Goal: Communication & Community: Ask a question

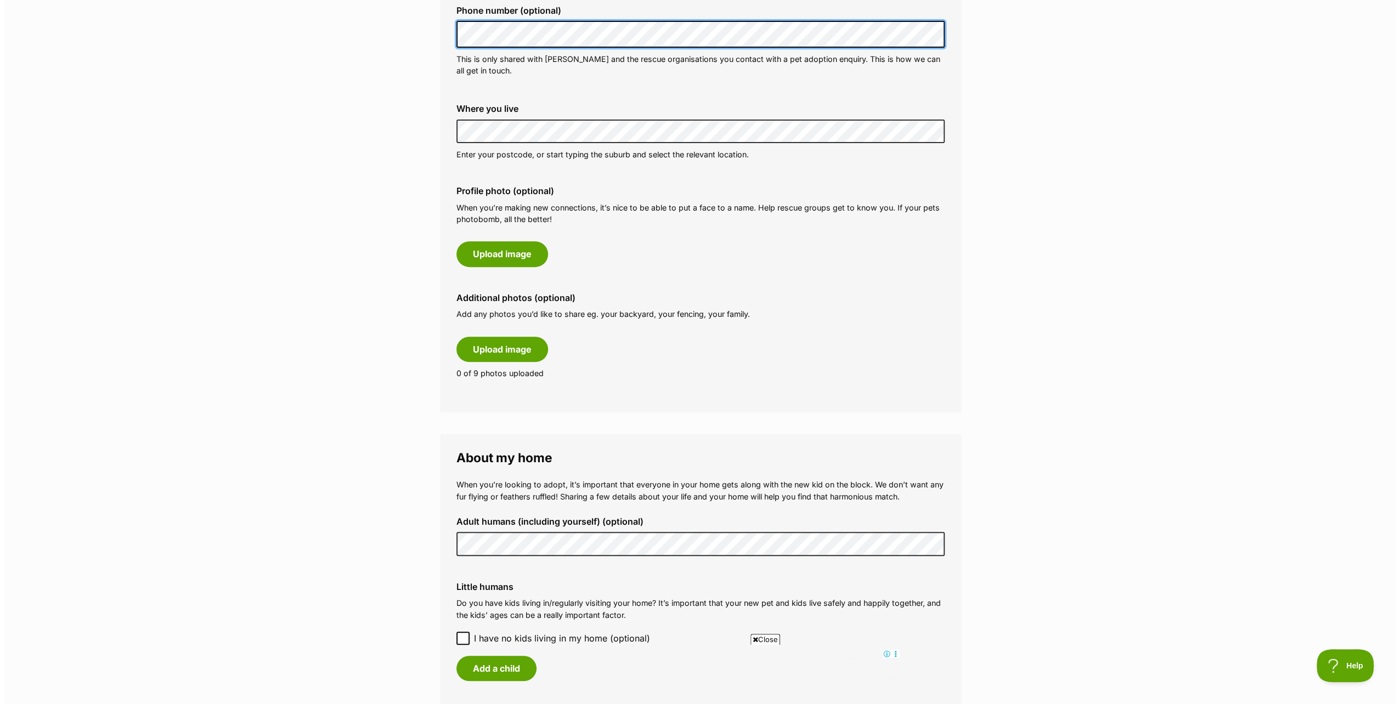
scroll to position [384, 0]
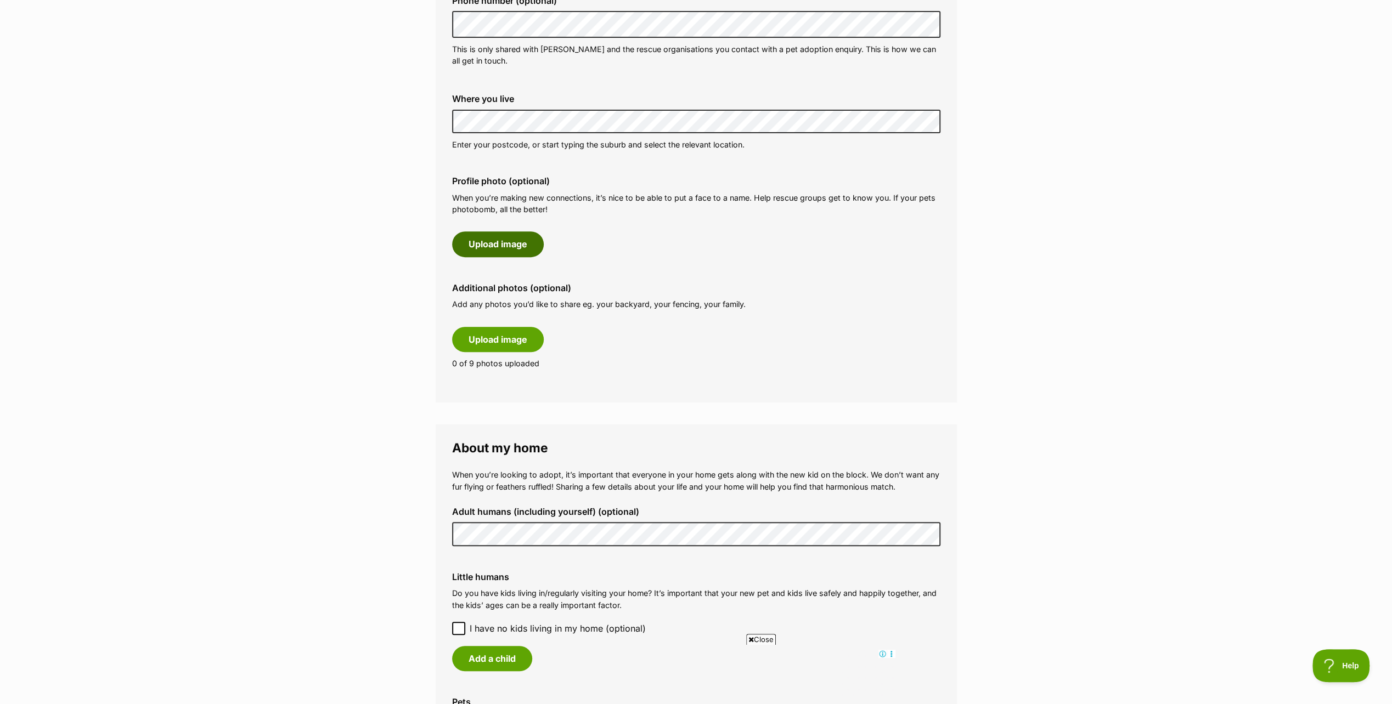
click at [508, 239] on button "Upload image" at bounding box center [498, 244] width 92 height 25
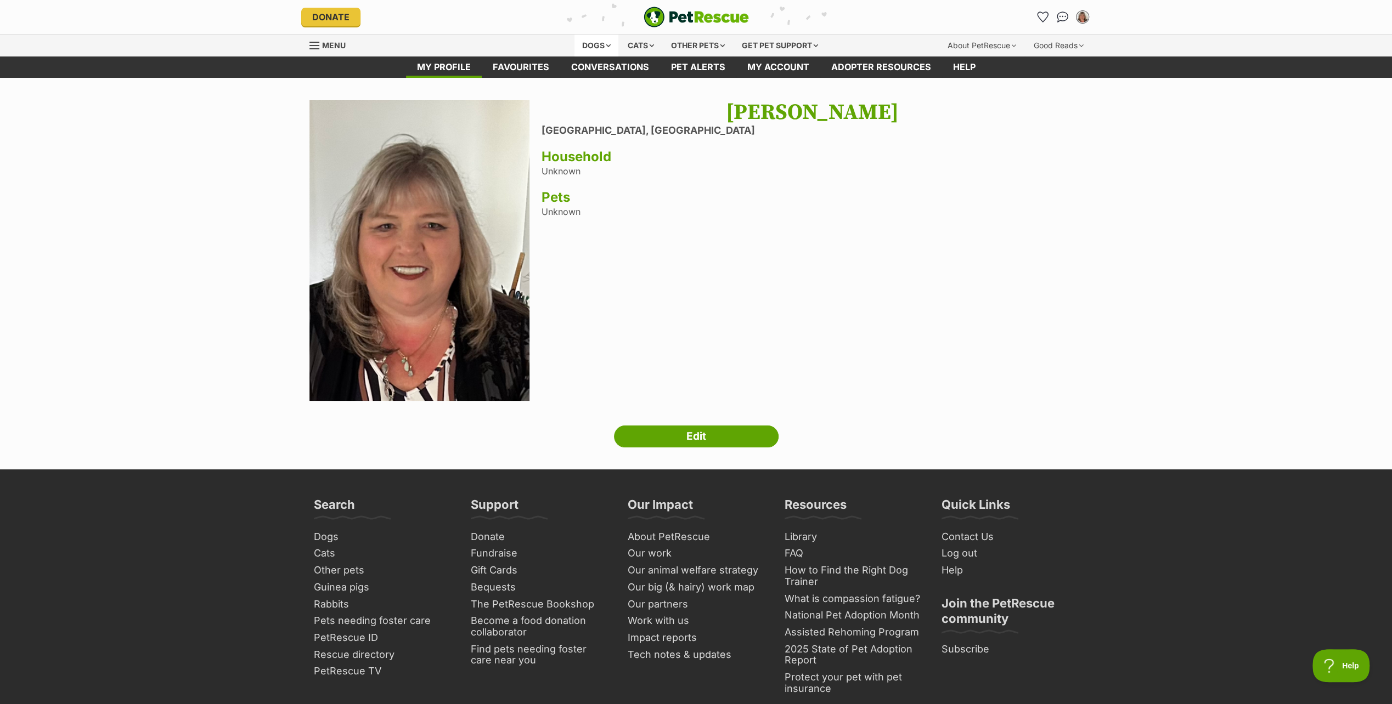
click at [595, 42] on div "Dogs" at bounding box center [596, 46] width 44 height 22
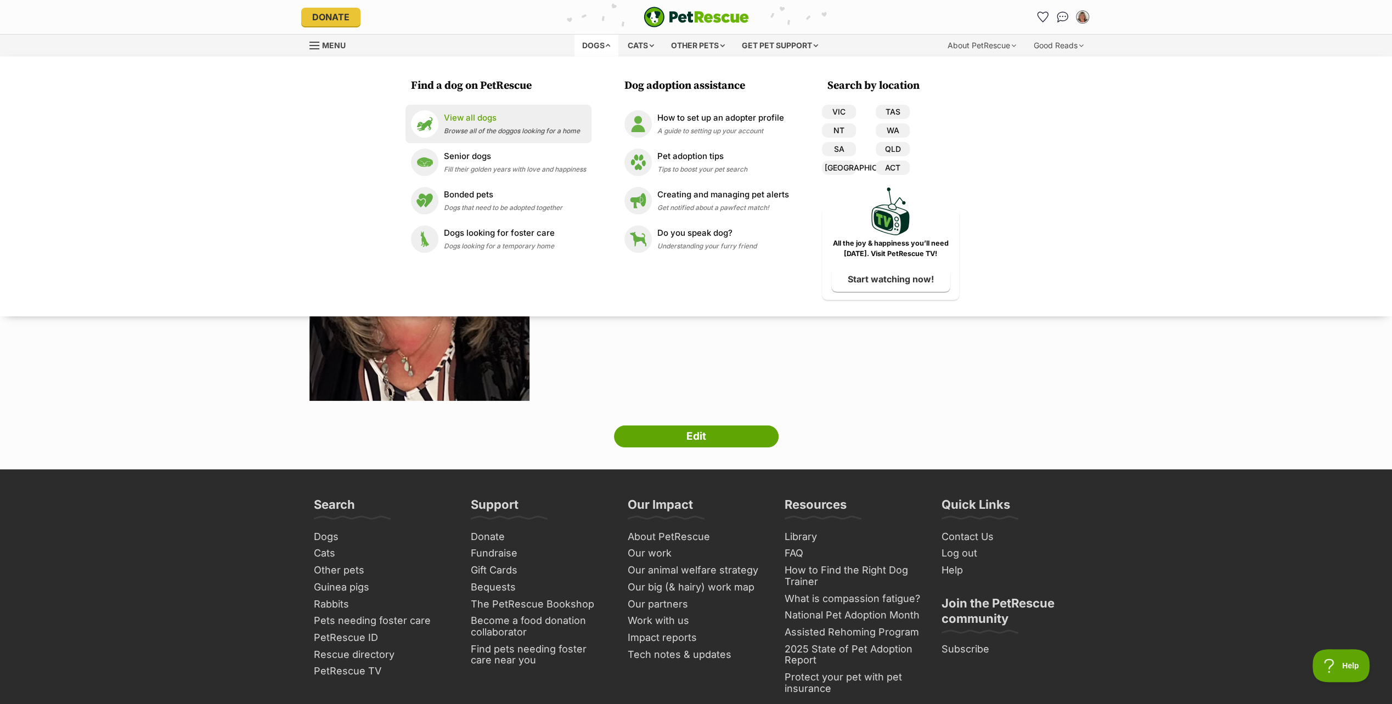
click at [484, 122] on p "View all dogs" at bounding box center [512, 118] width 136 height 13
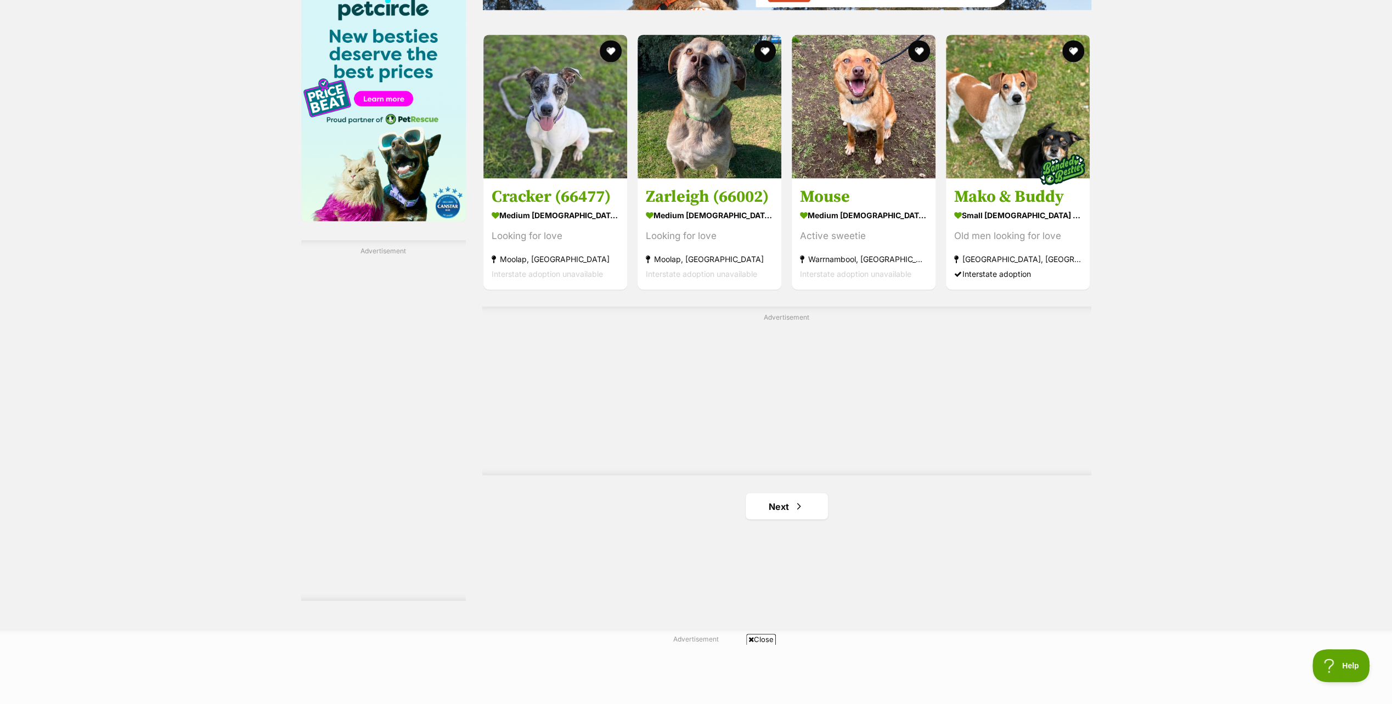
scroll to position [1701, 0]
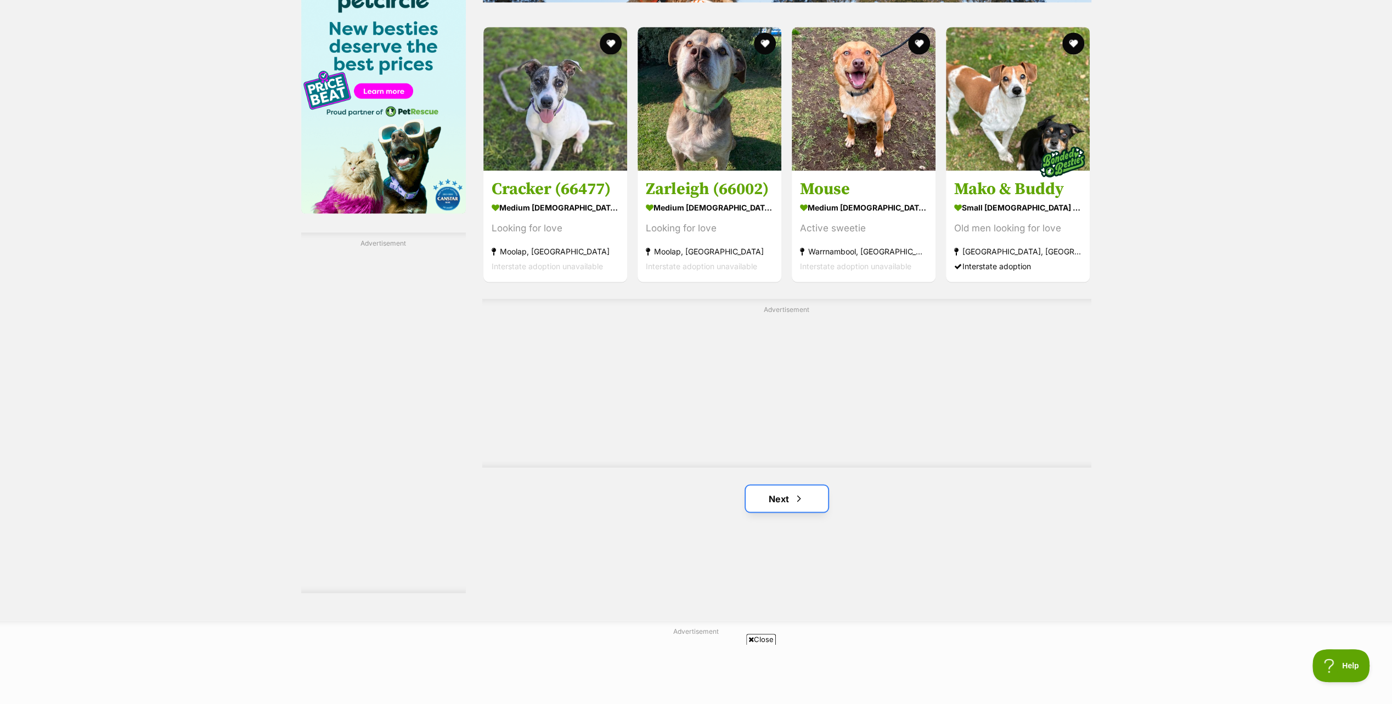
drag, startPoint x: 804, startPoint y: 492, endPoint x: 894, endPoint y: 487, distance: 90.1
click at [804, 492] on link "Next" at bounding box center [787, 499] width 82 height 26
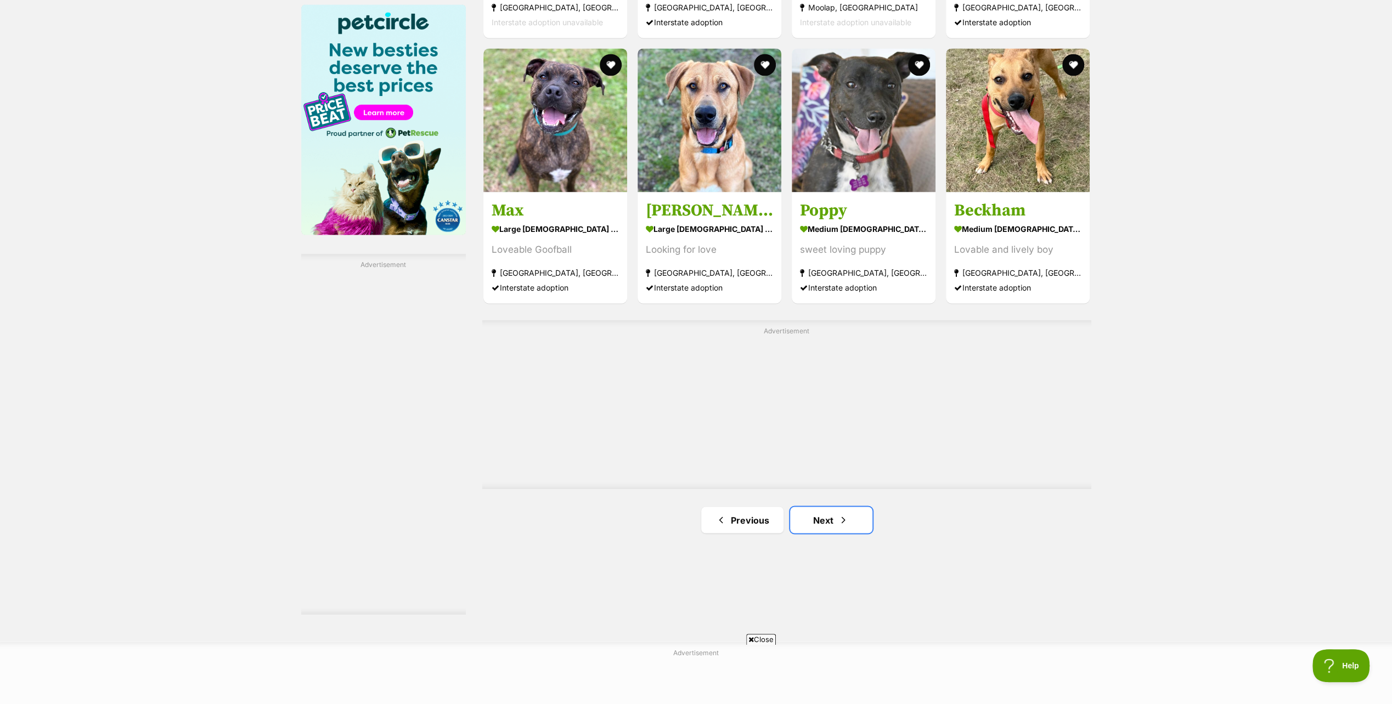
scroll to position [1701, 0]
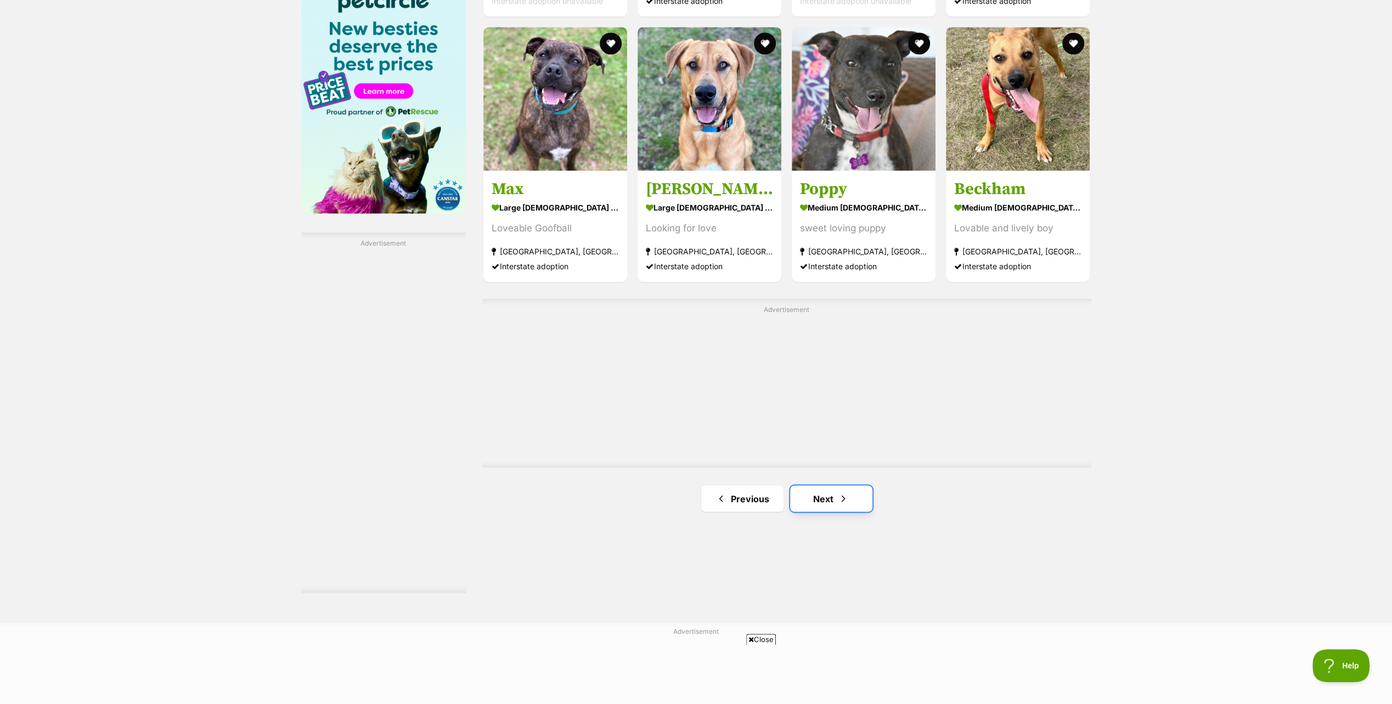
click at [832, 496] on link "Next" at bounding box center [831, 499] width 82 height 26
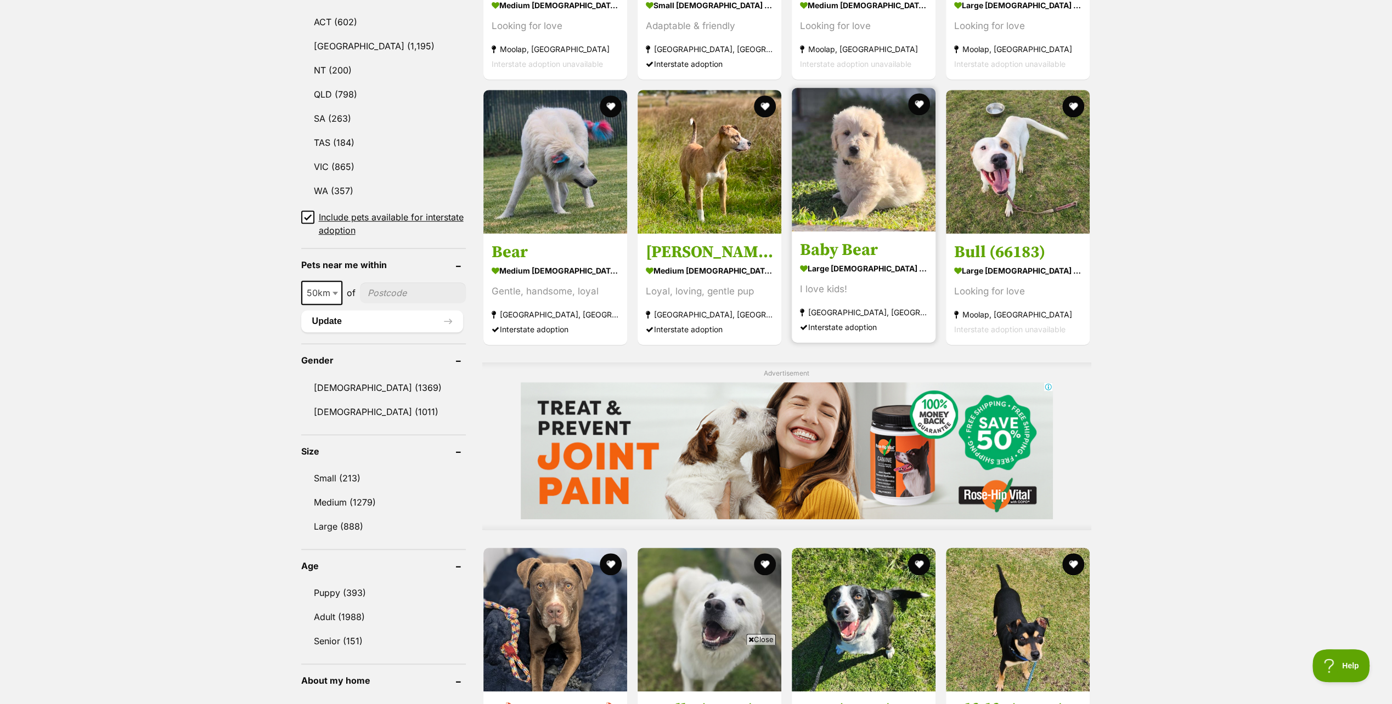
click at [853, 189] on img at bounding box center [864, 160] width 144 height 144
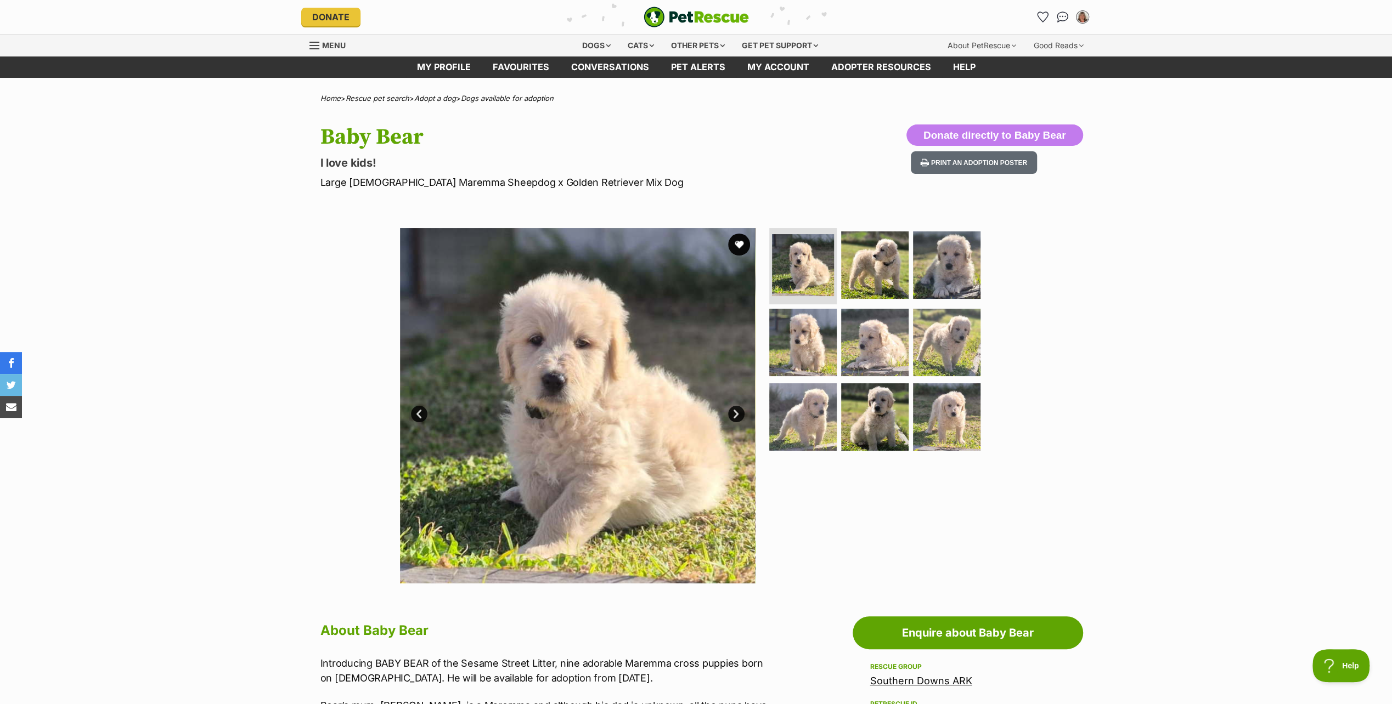
click at [599, 385] on img at bounding box center [578, 406] width 356 height 356
click at [584, 405] on img at bounding box center [578, 406] width 356 height 356
click at [586, 420] on img at bounding box center [578, 406] width 356 height 356
click at [607, 408] on img at bounding box center [578, 406] width 356 height 356
click at [608, 408] on img at bounding box center [578, 406] width 356 height 356
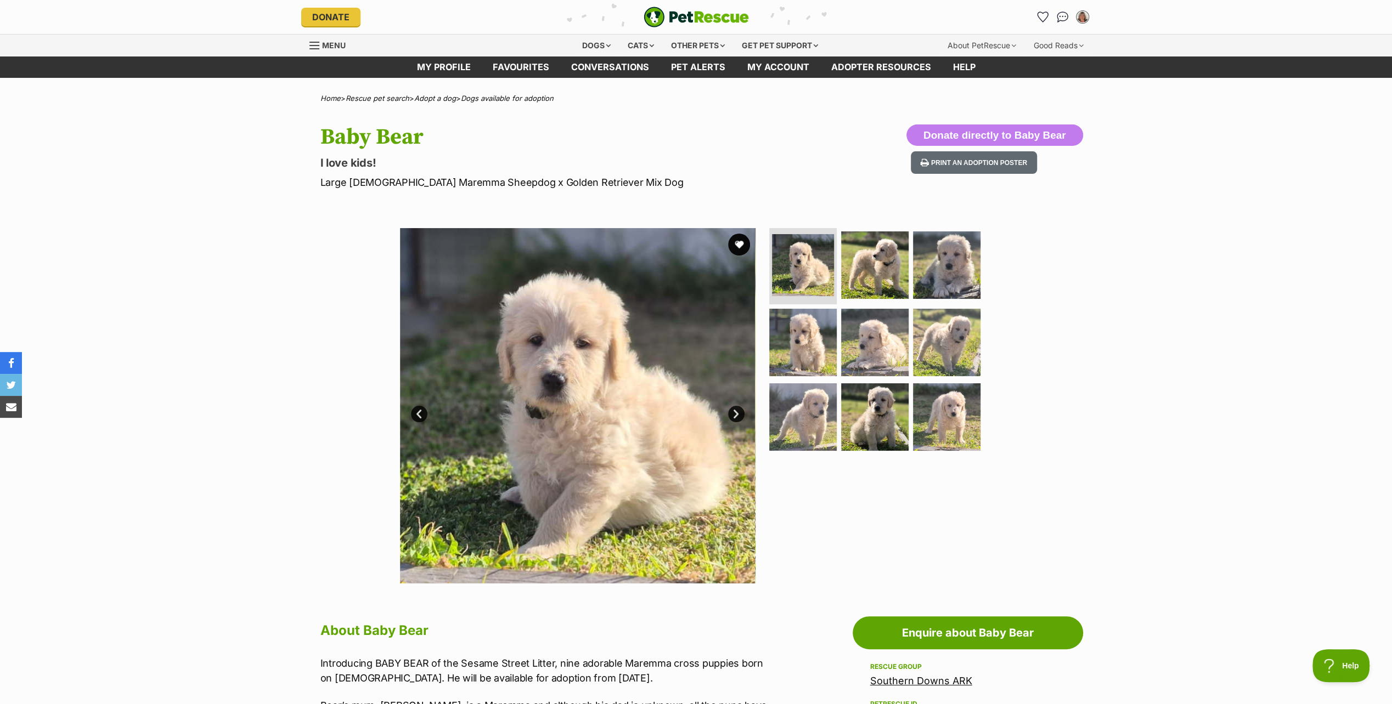
click at [733, 414] on link "Next" at bounding box center [736, 414] width 16 height 16
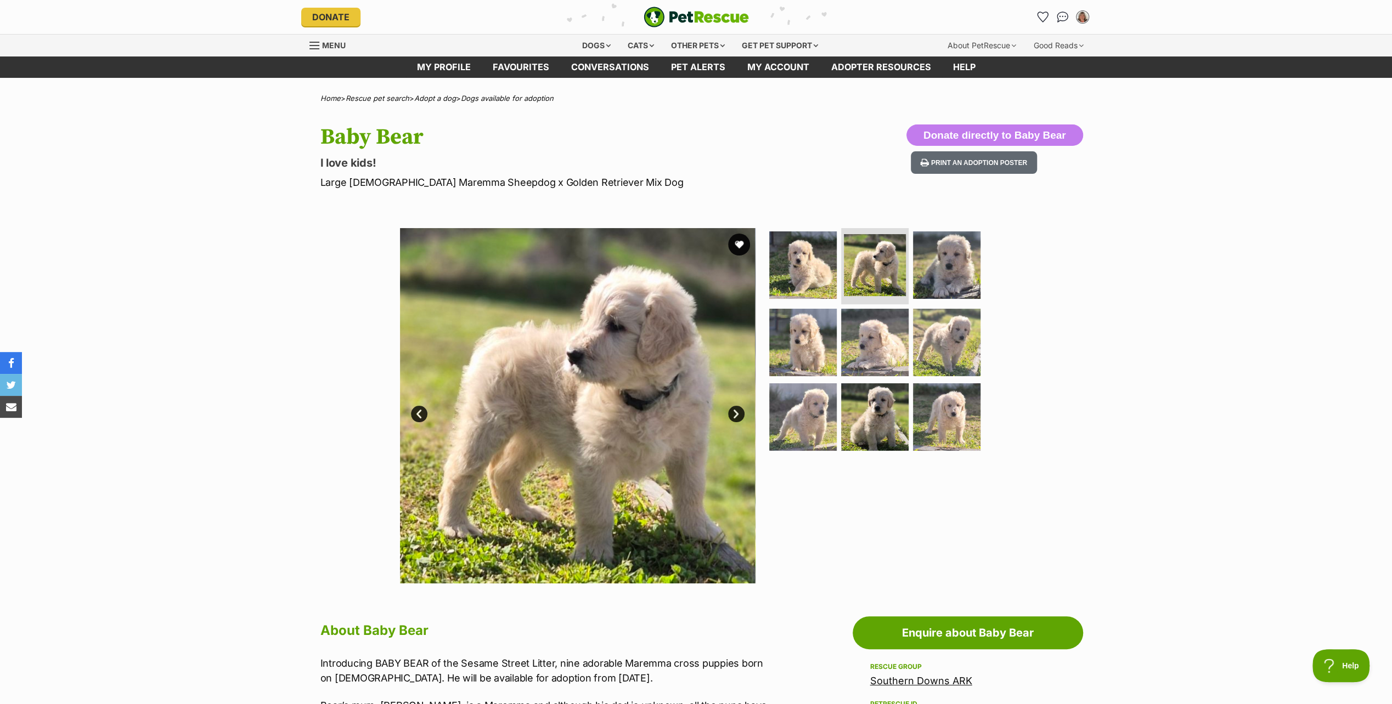
click at [733, 414] on link "Next" at bounding box center [736, 414] width 16 height 16
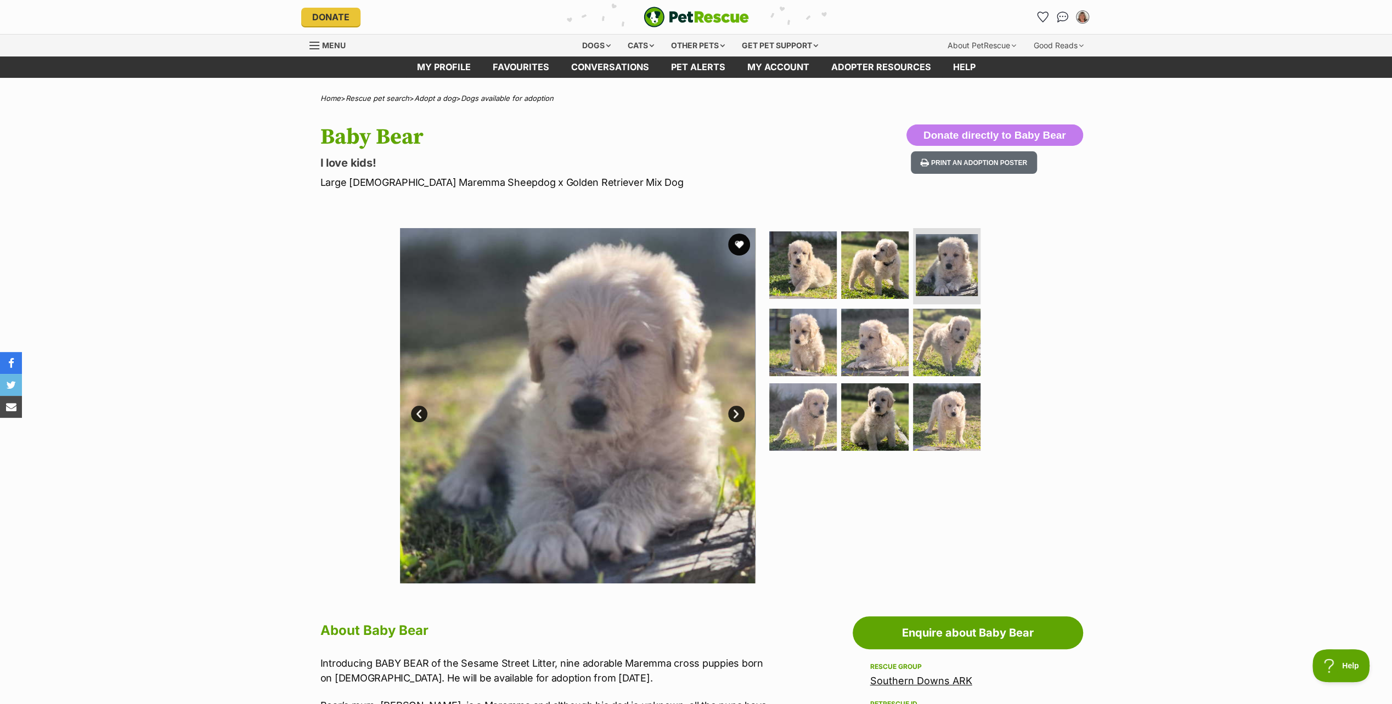
click at [733, 414] on link "Next" at bounding box center [736, 414] width 16 height 16
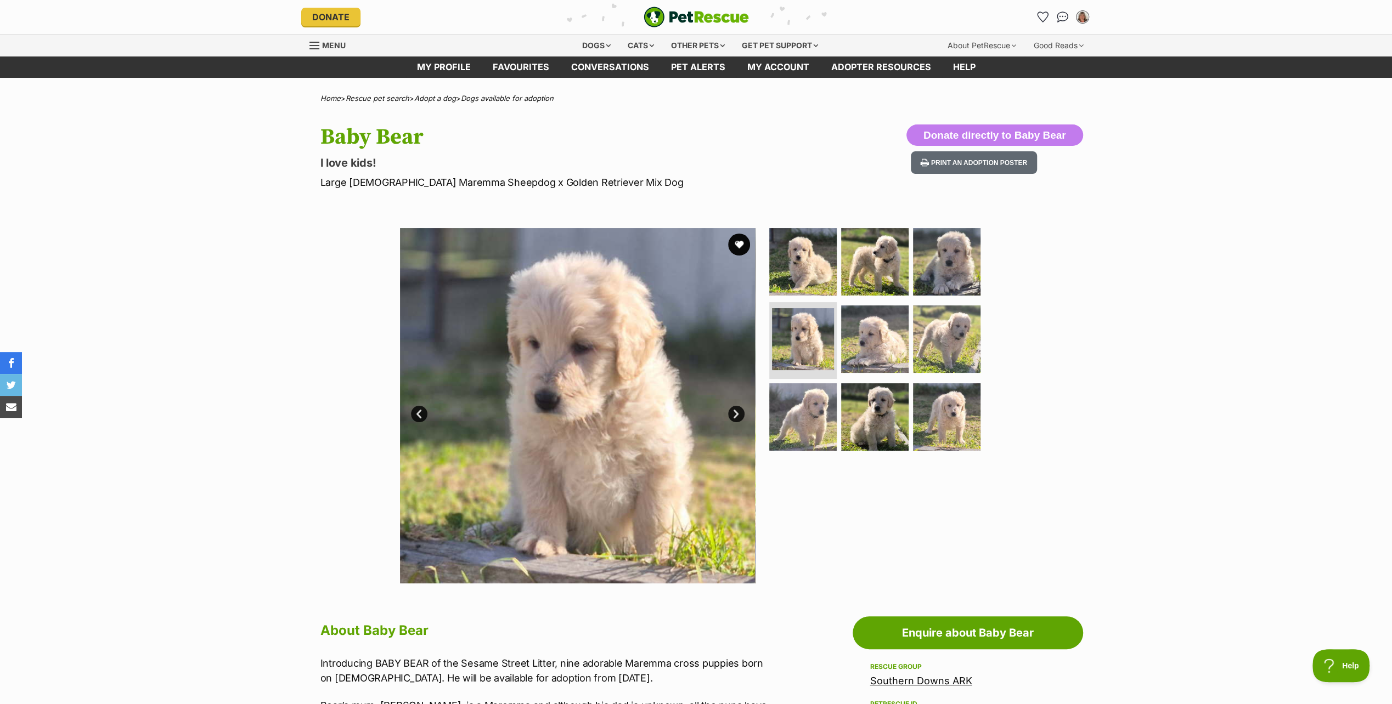
click at [733, 414] on link "Next" at bounding box center [736, 414] width 16 height 16
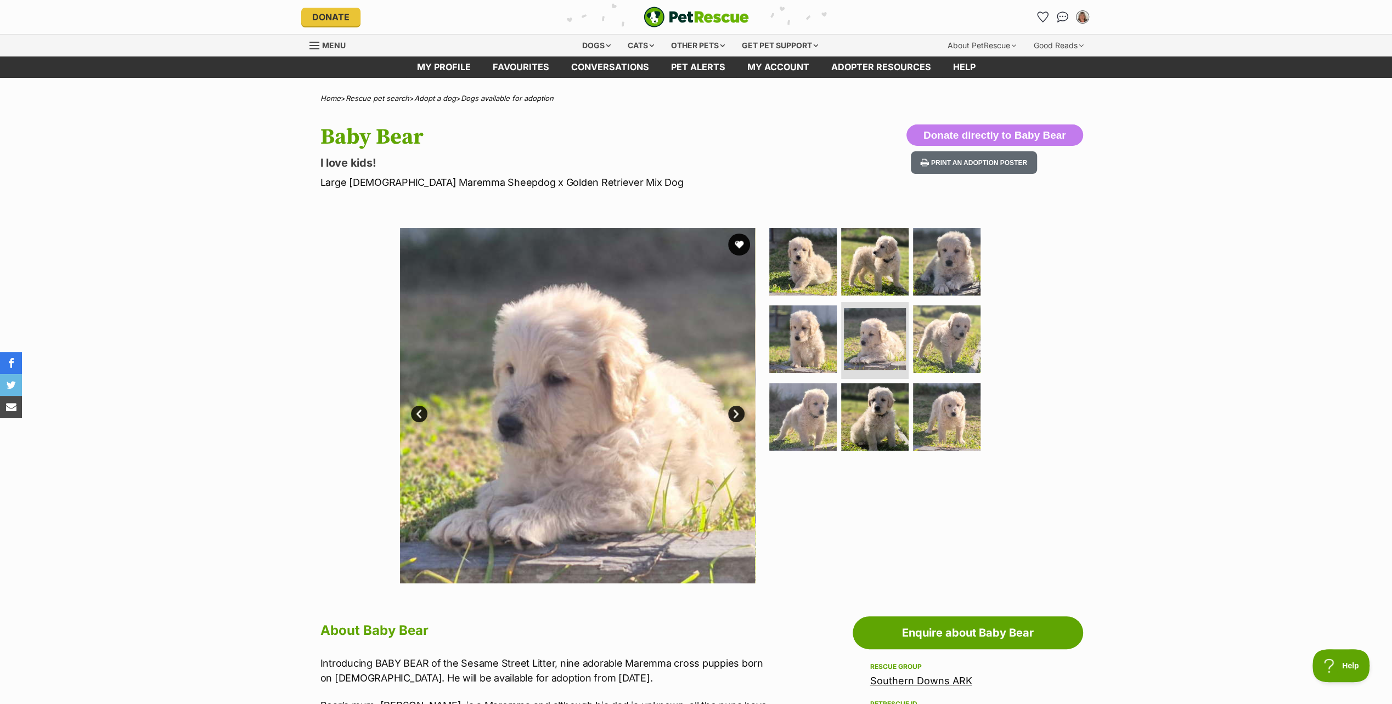
click at [733, 414] on link "Next" at bounding box center [736, 414] width 16 height 16
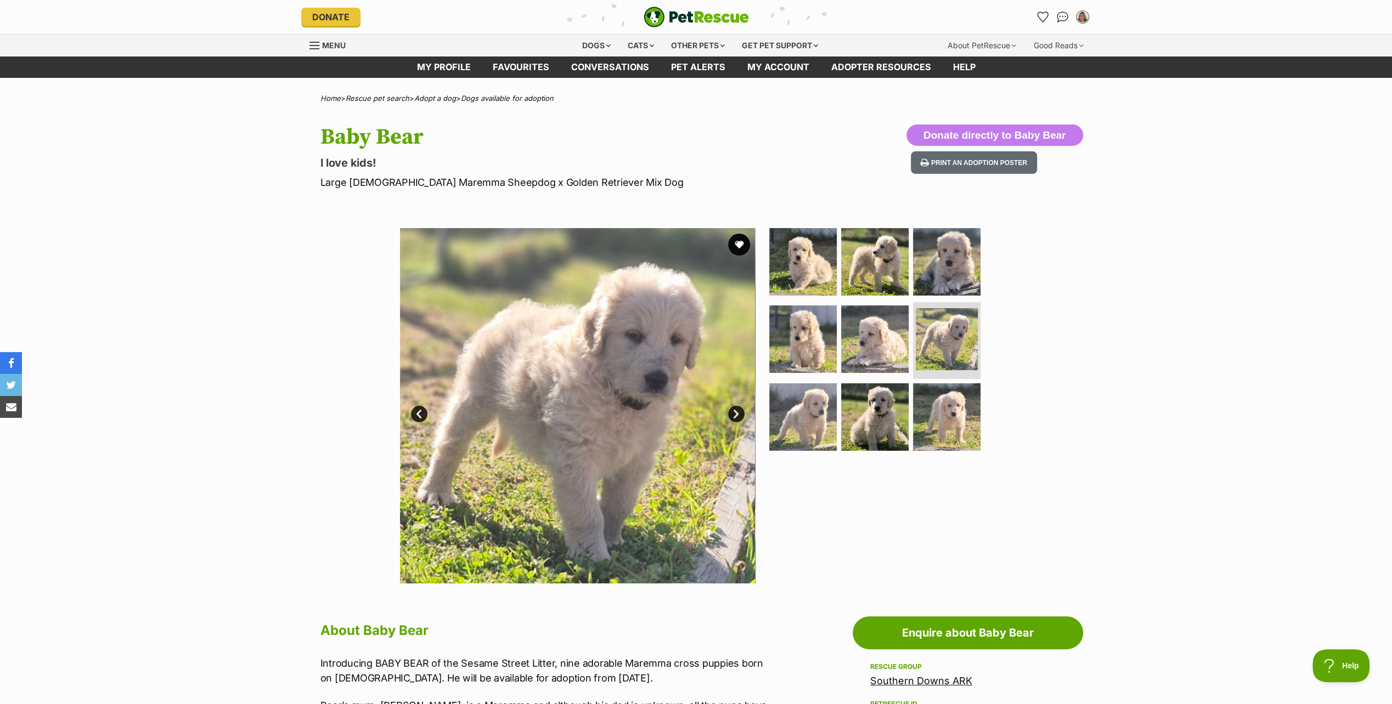
click at [733, 414] on link "Next" at bounding box center [736, 414] width 16 height 16
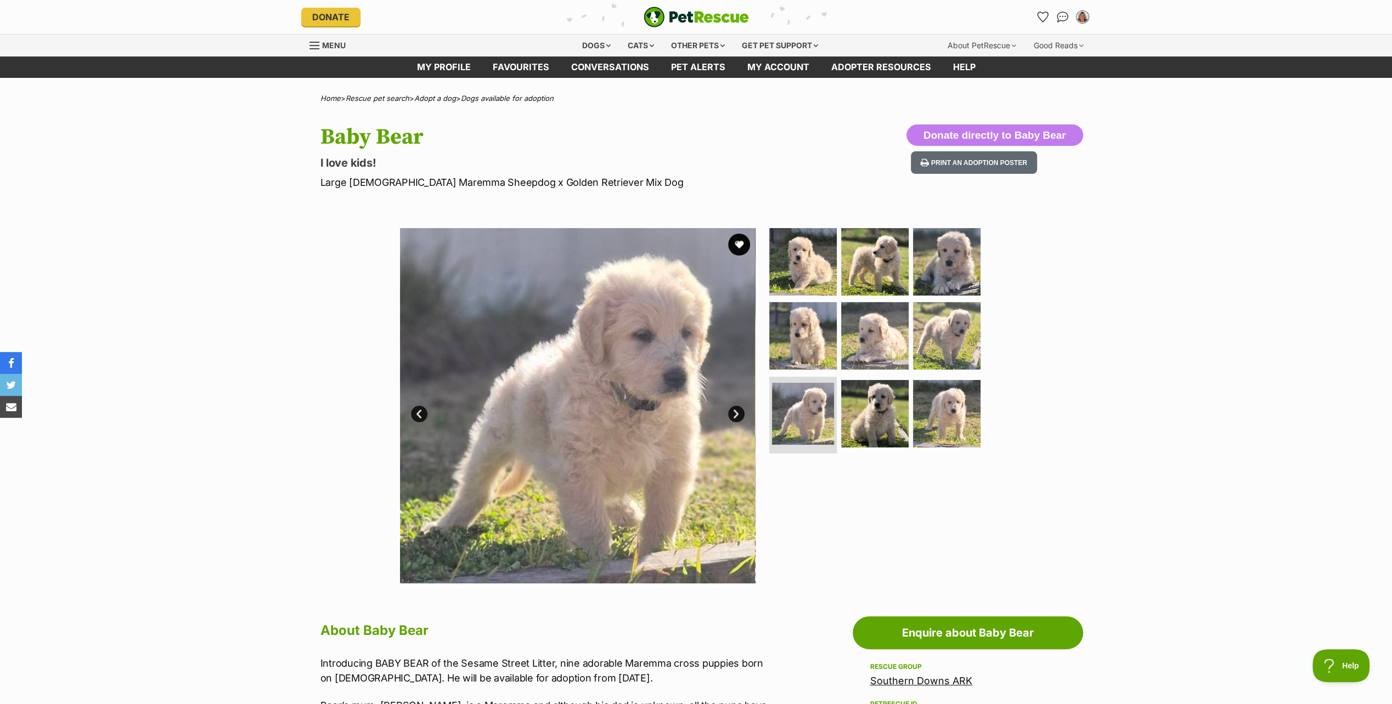
click at [733, 414] on link "Next" at bounding box center [736, 414] width 16 height 16
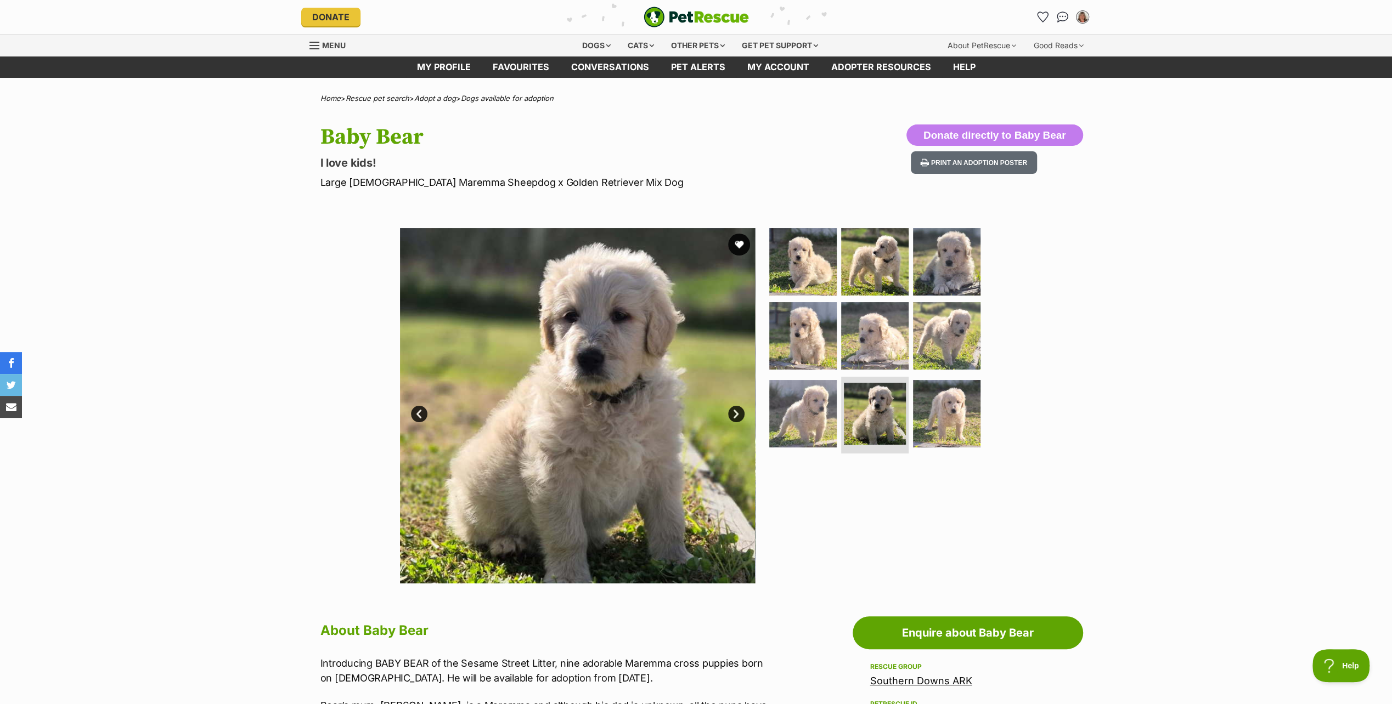
click at [733, 414] on link "Next" at bounding box center [736, 414] width 16 height 16
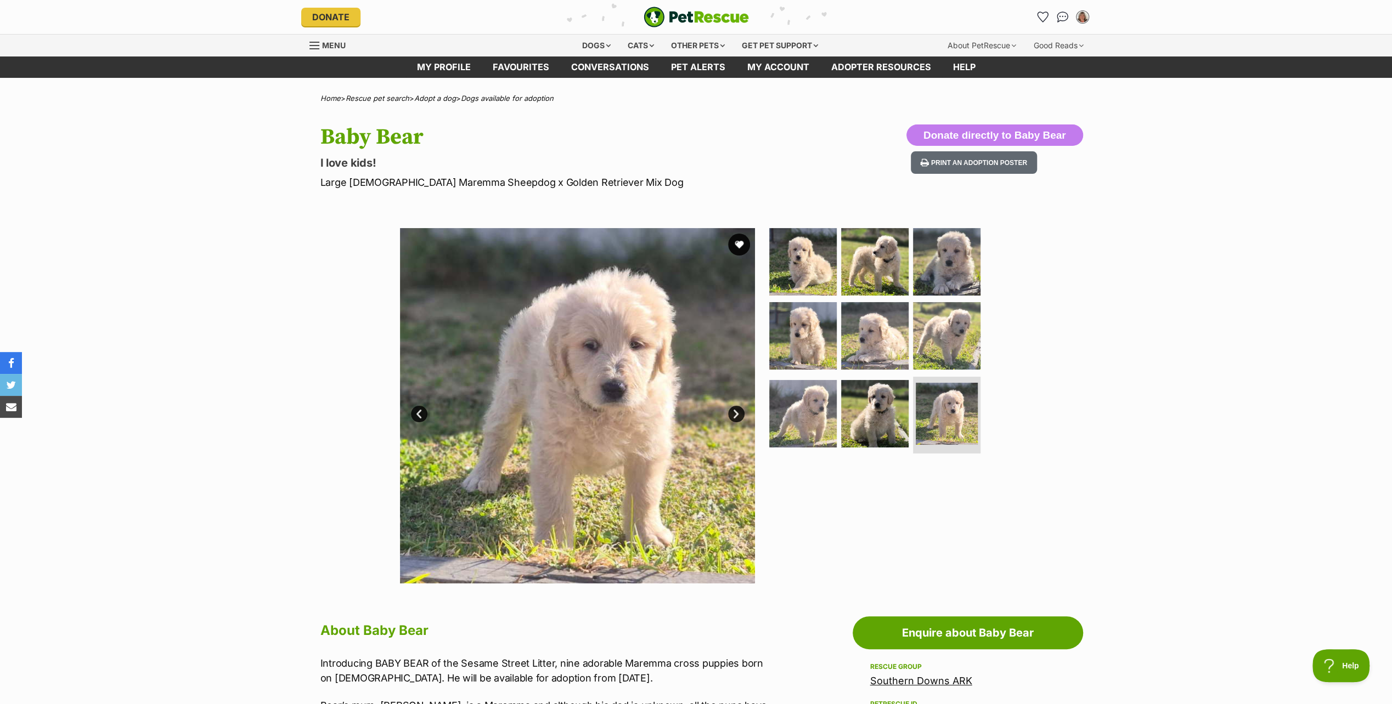
click at [733, 414] on link "Next" at bounding box center [736, 414] width 16 height 16
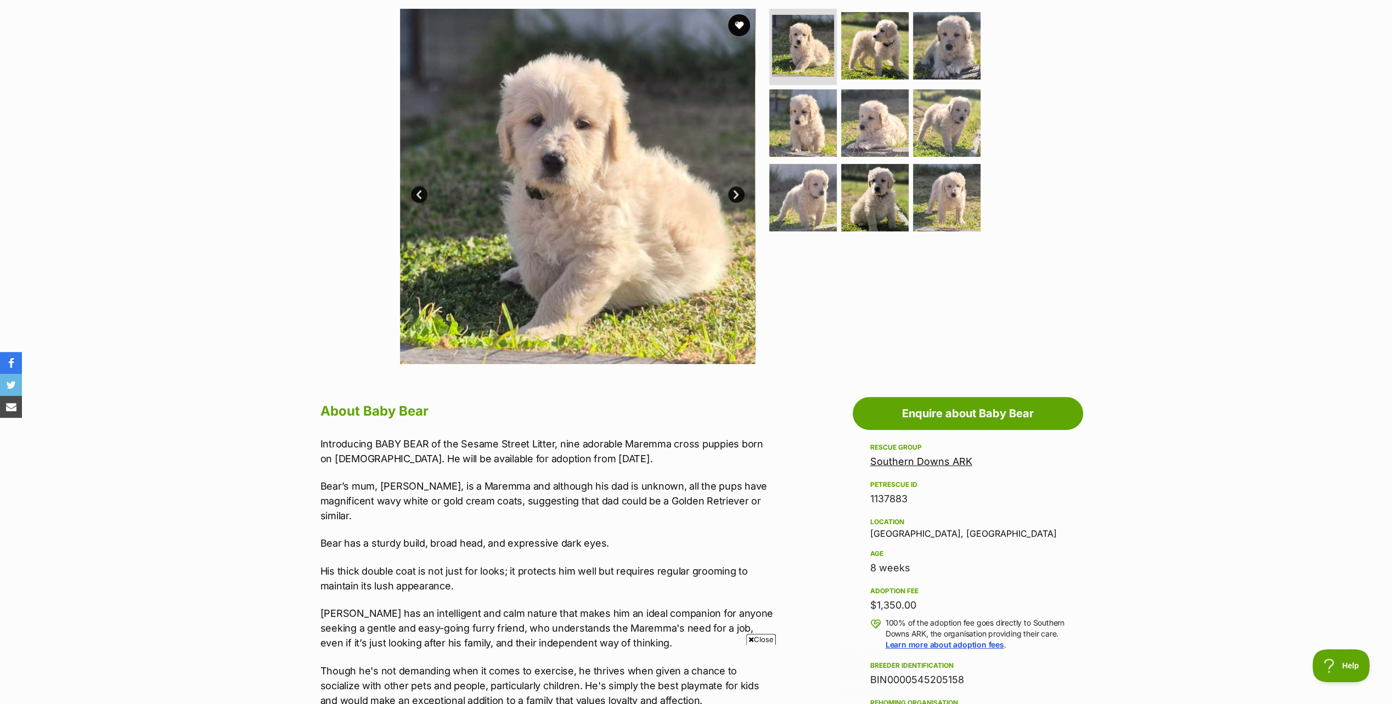
scroll to position [219, 0]
click at [939, 412] on link "Enquire about Baby Bear" at bounding box center [968, 413] width 230 height 33
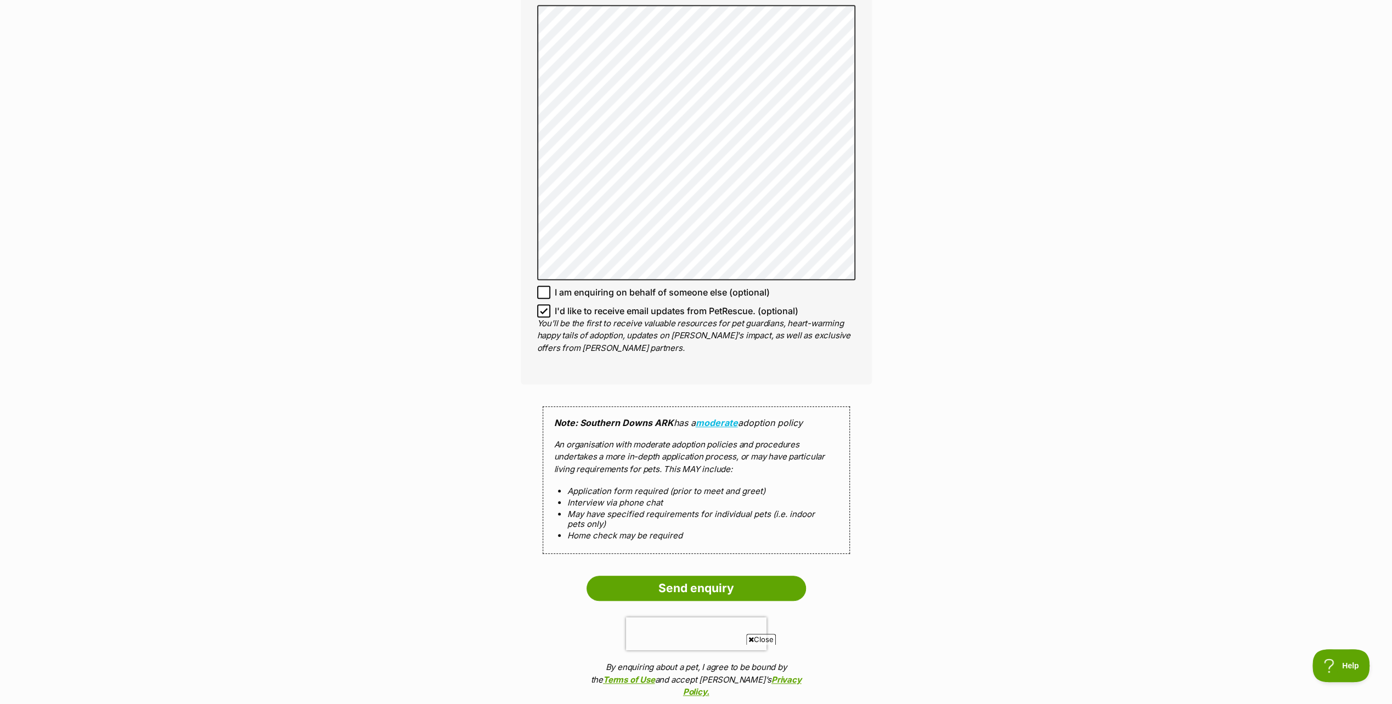
scroll to position [823, 0]
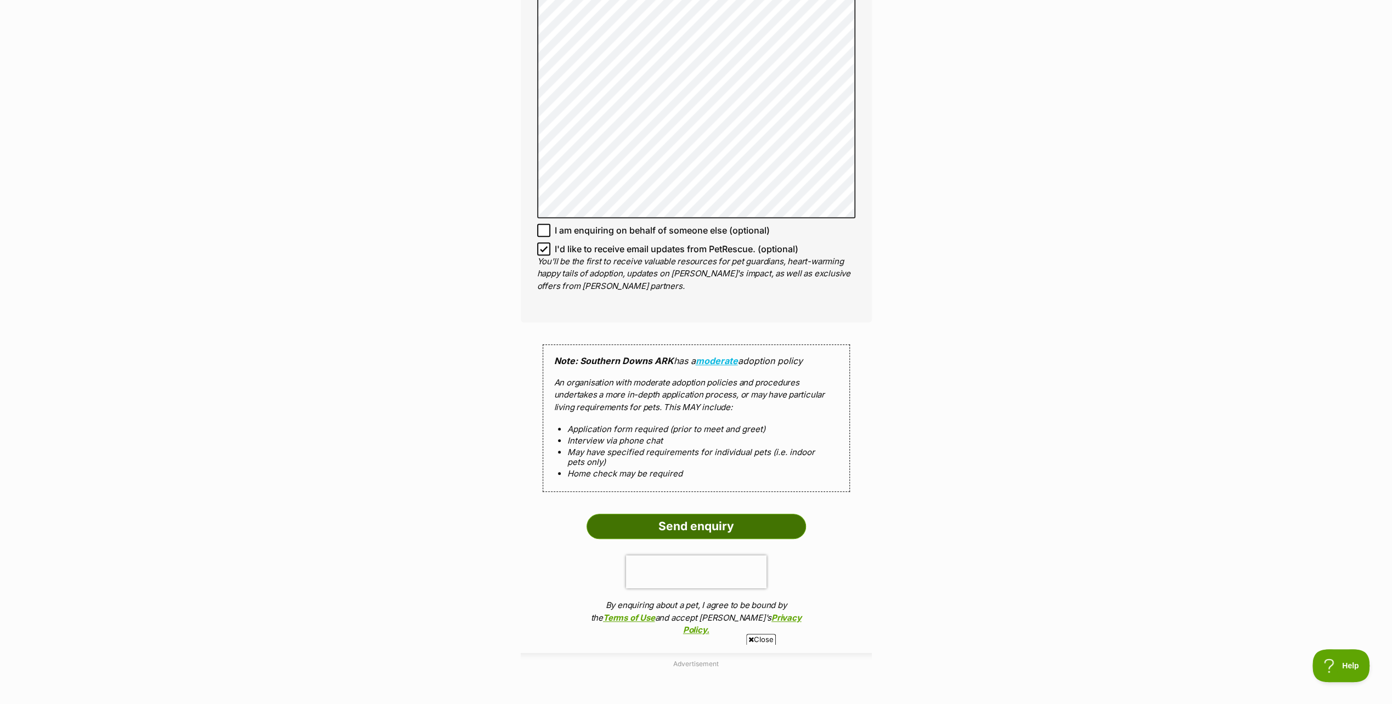
click at [675, 525] on input "Send enquiry" at bounding box center [696, 526] width 219 height 25
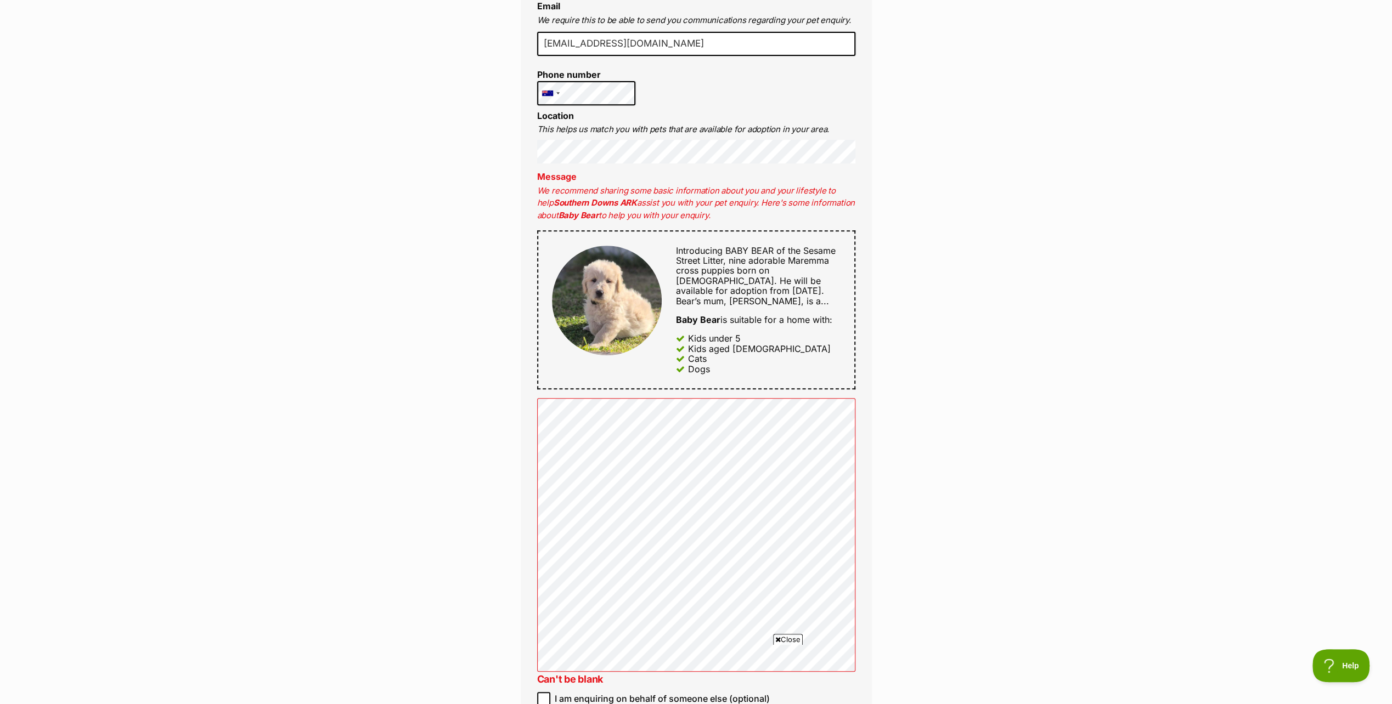
scroll to position [439, 0]
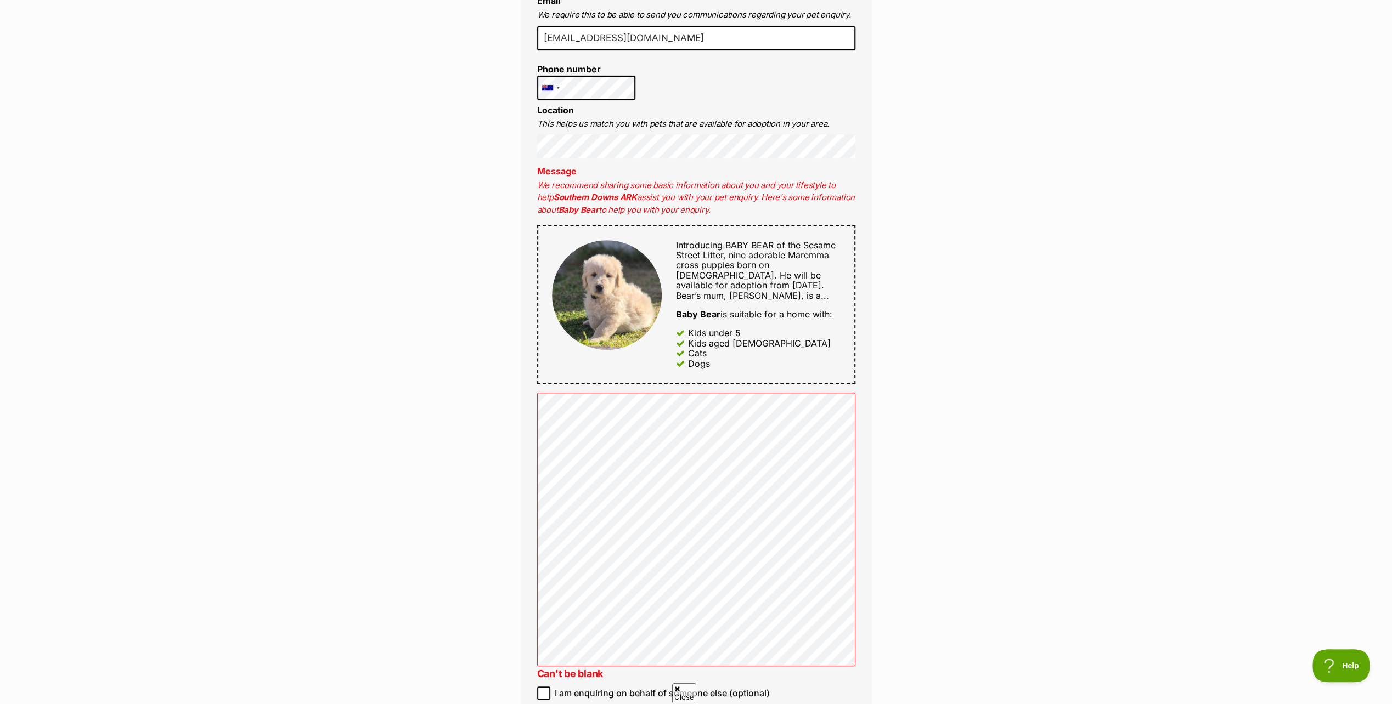
click at [578, 184] on p "We recommend sharing some basic information about you and your lifestyle to hel…" at bounding box center [696, 197] width 318 height 37
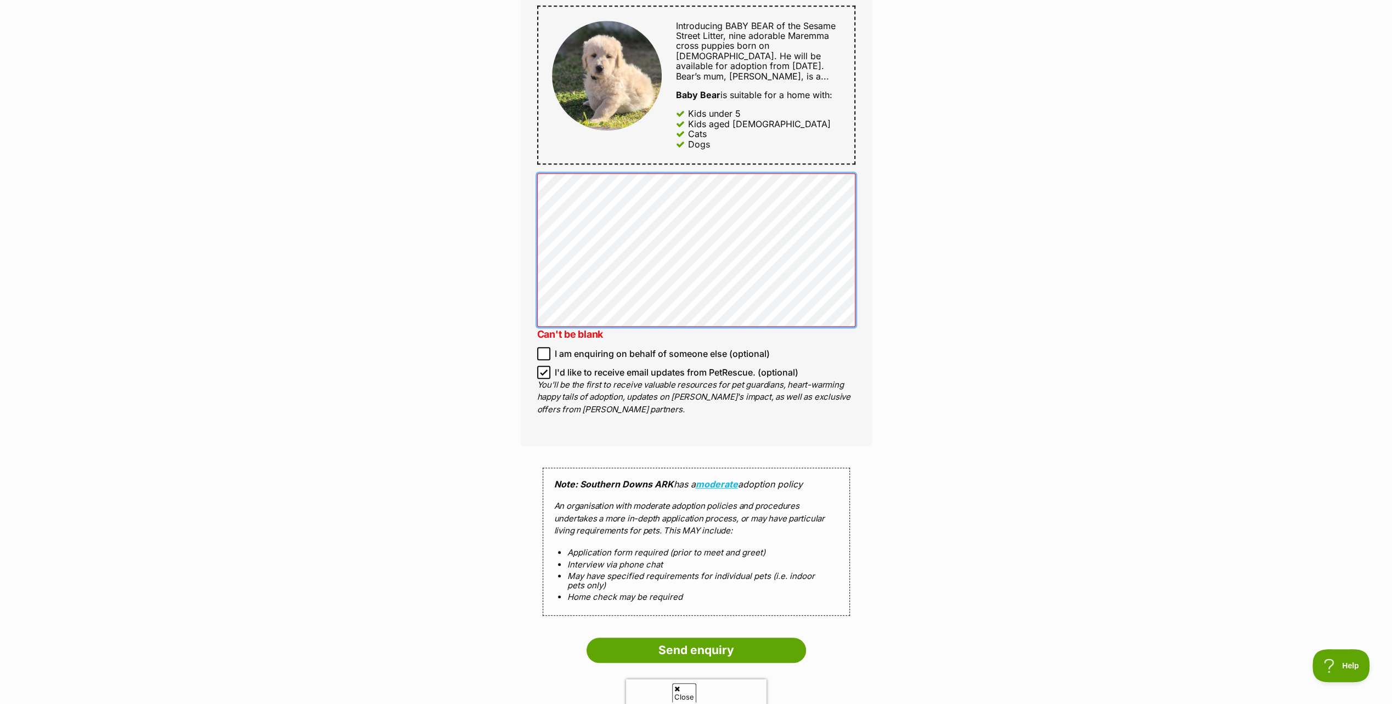
scroll to position [0, 0]
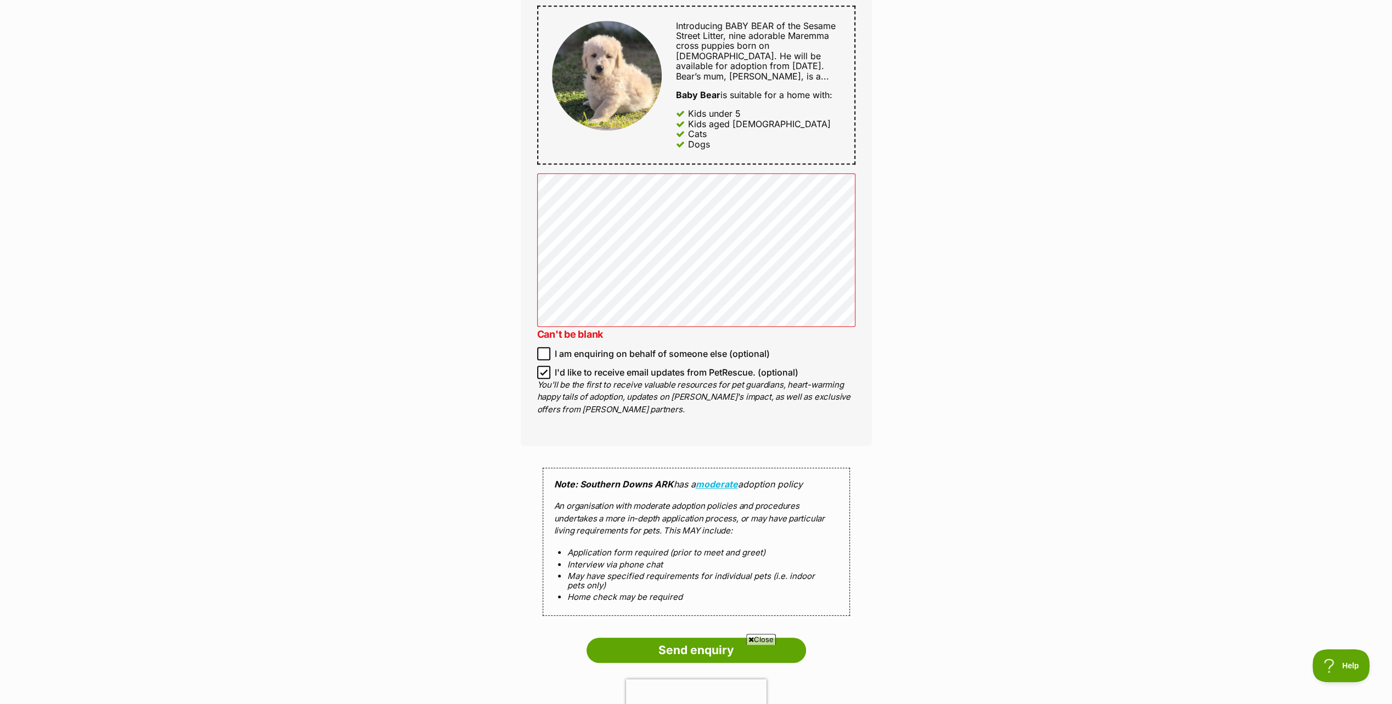
click at [544, 372] on icon at bounding box center [544, 373] width 8 height 8
click at [544, 372] on input "I'd like to receive email updates from PetRescue. (optional)" at bounding box center [543, 372] width 13 height 13
checkbox input "false"
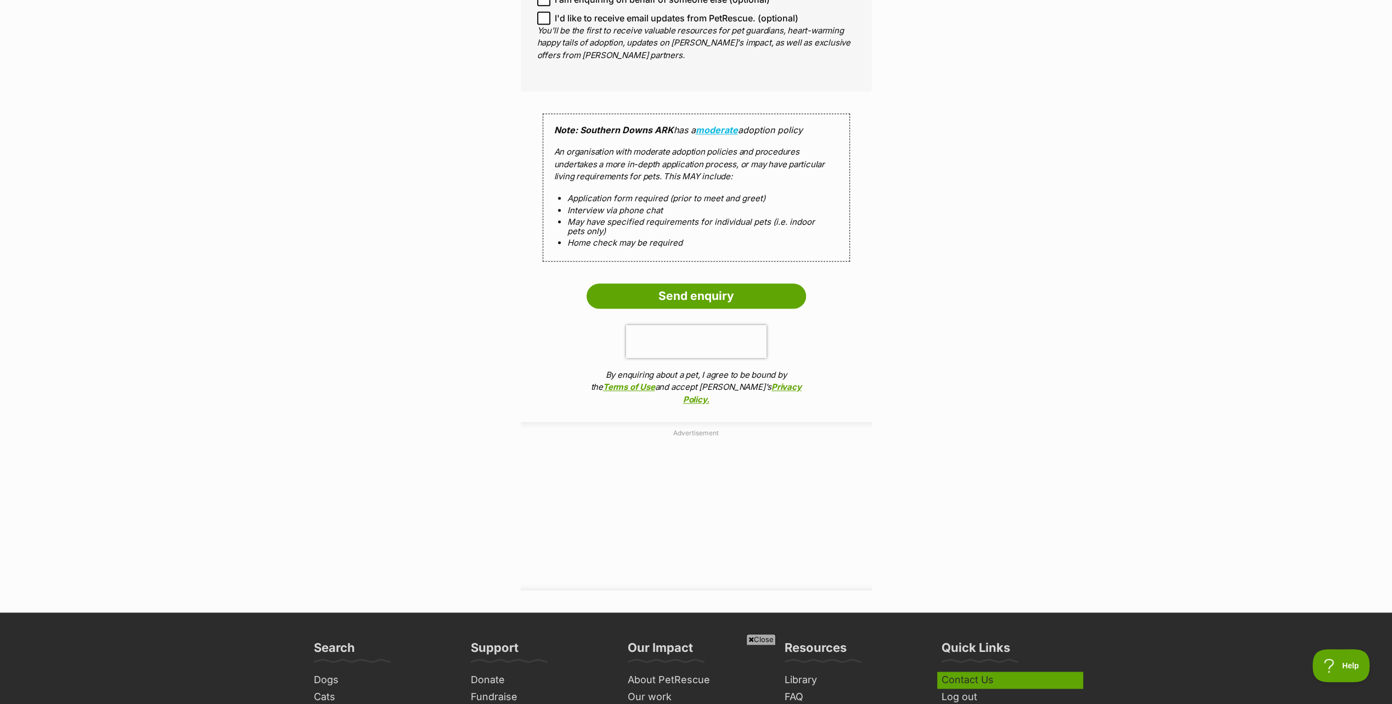
scroll to position [1152, 0]
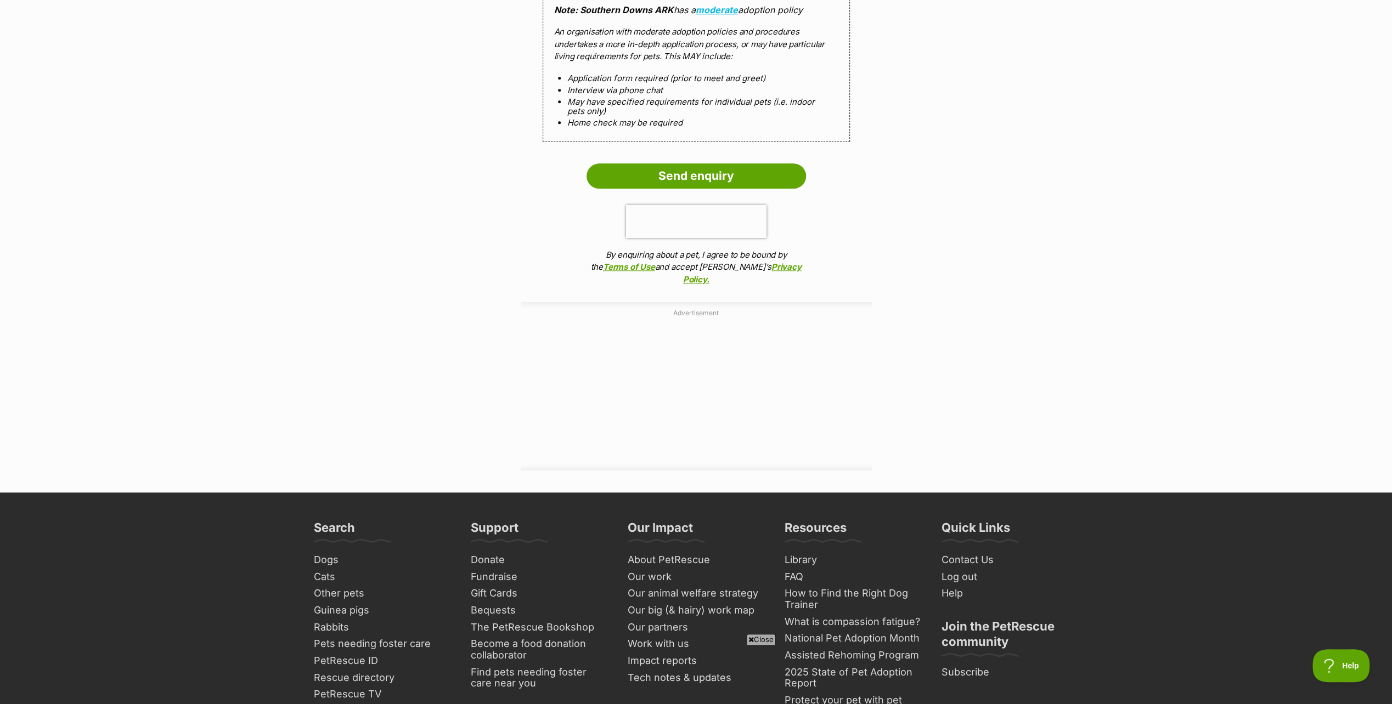
drag, startPoint x: 685, startPoint y: 172, endPoint x: 752, endPoint y: 196, distance: 71.2
click at [688, 174] on input "Send enquiry" at bounding box center [696, 176] width 219 height 25
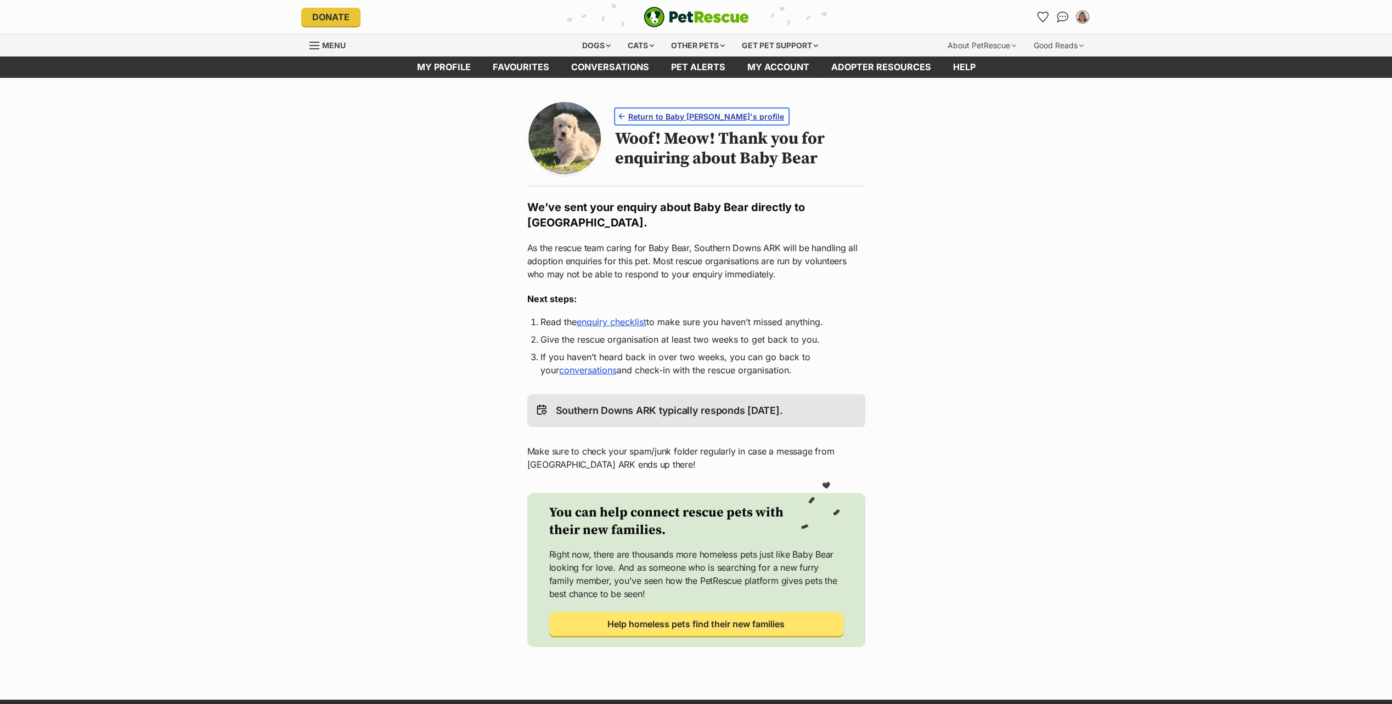
click at [668, 115] on span "Return to Baby [PERSON_NAME]'s profile" at bounding box center [706, 117] width 156 height 12
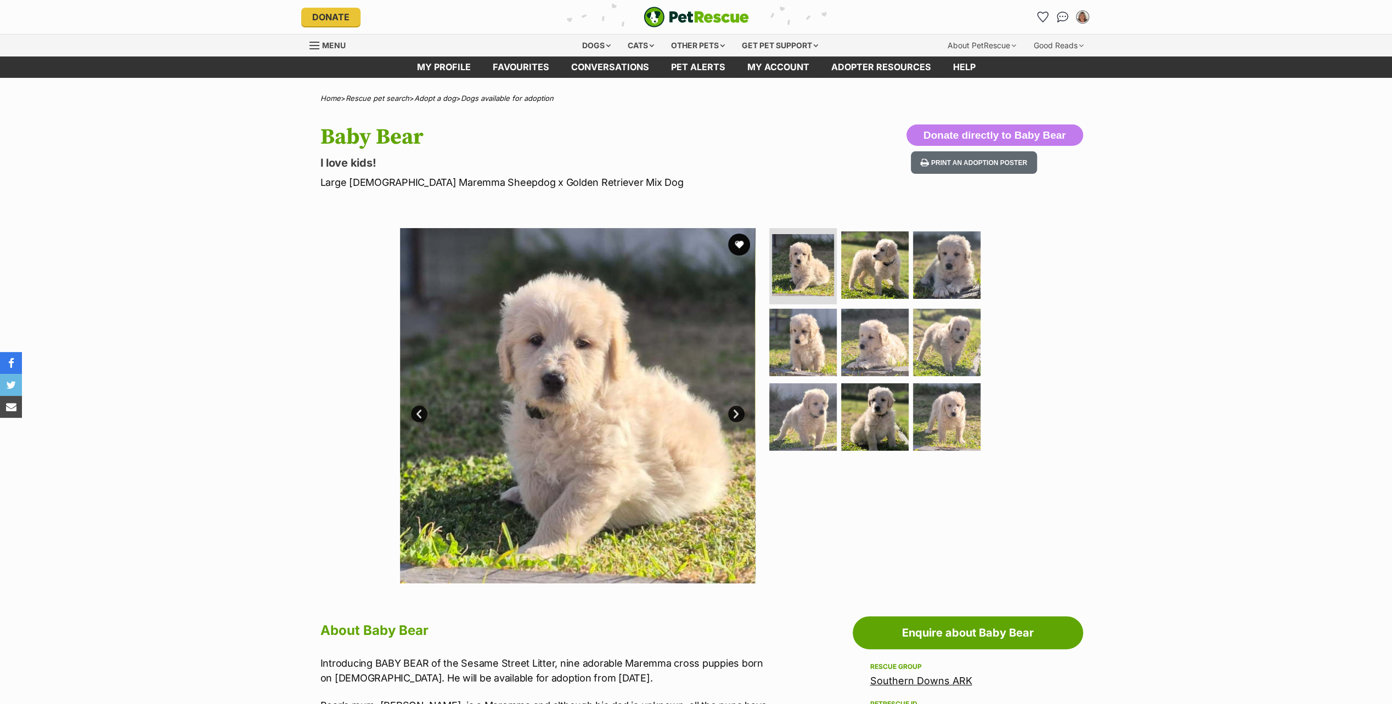
click at [734, 416] on link "Next" at bounding box center [736, 414] width 16 height 16
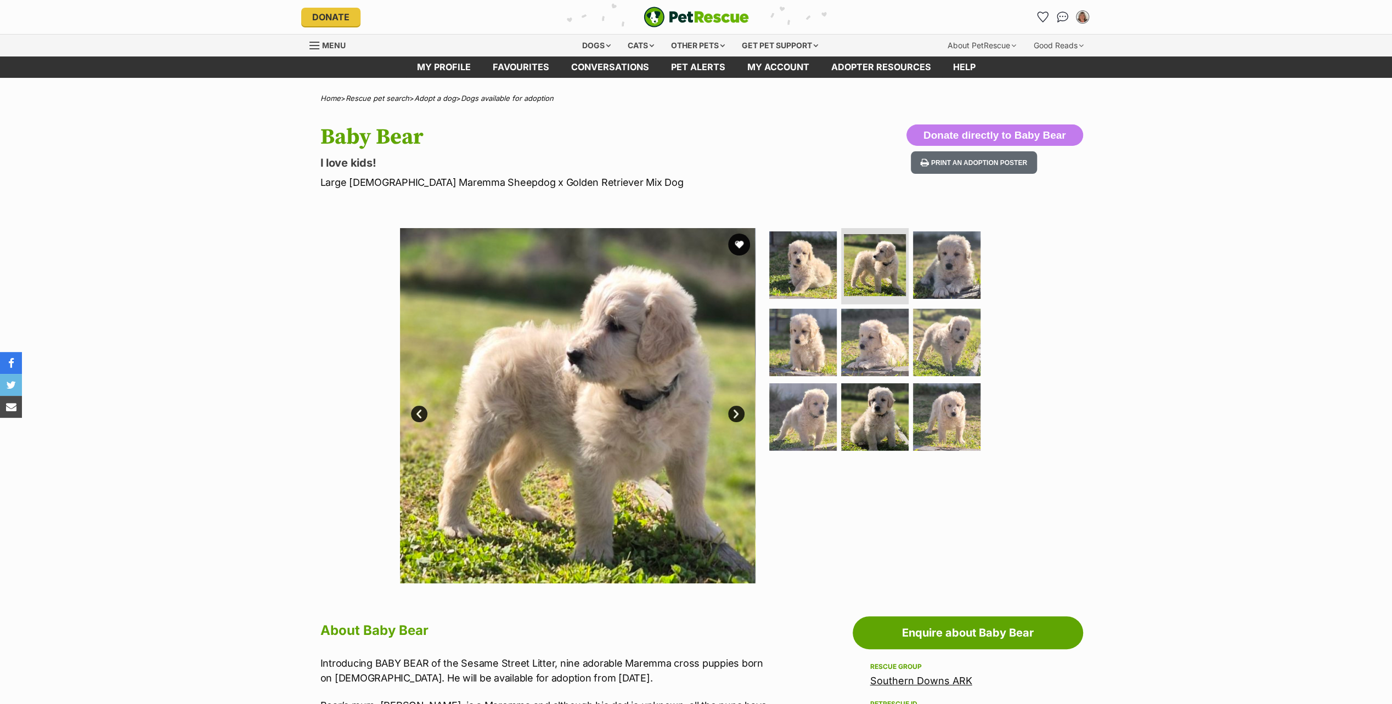
click at [734, 412] on link "Next" at bounding box center [736, 414] width 16 height 16
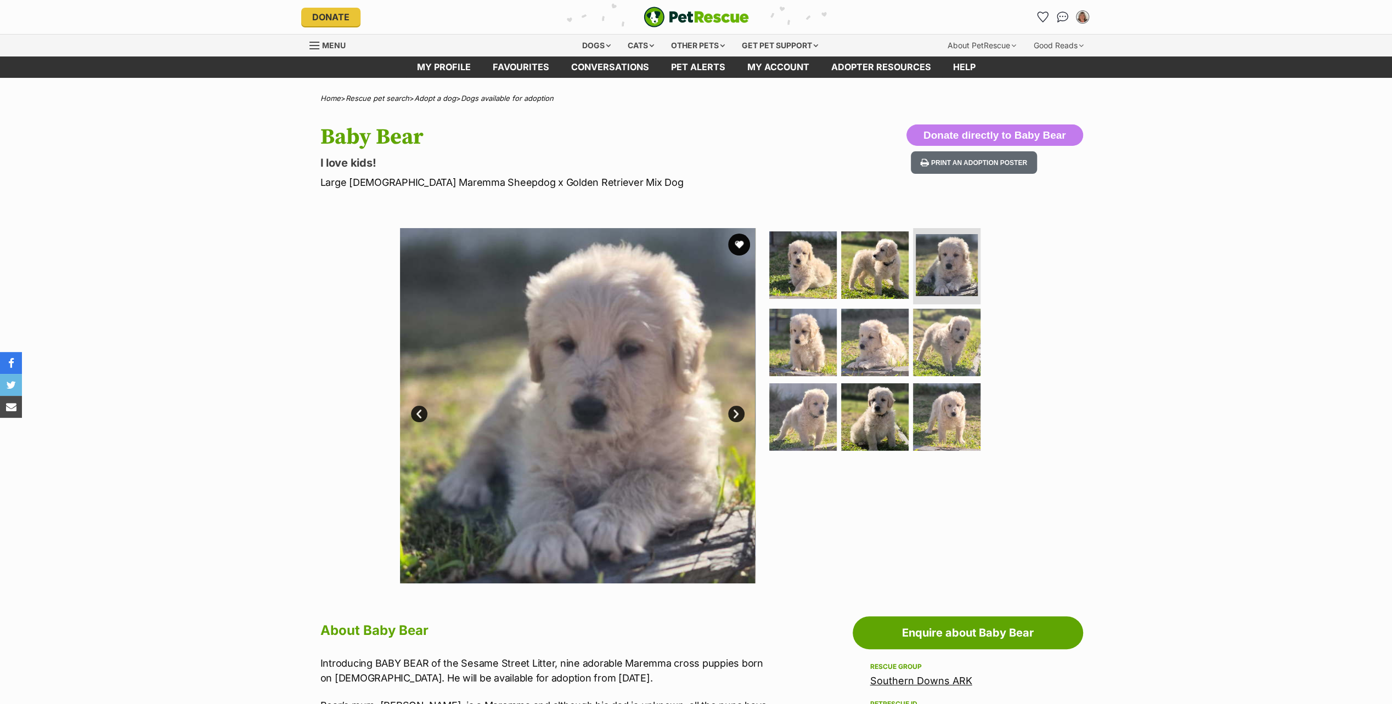
click at [734, 412] on link "Next" at bounding box center [736, 414] width 16 height 16
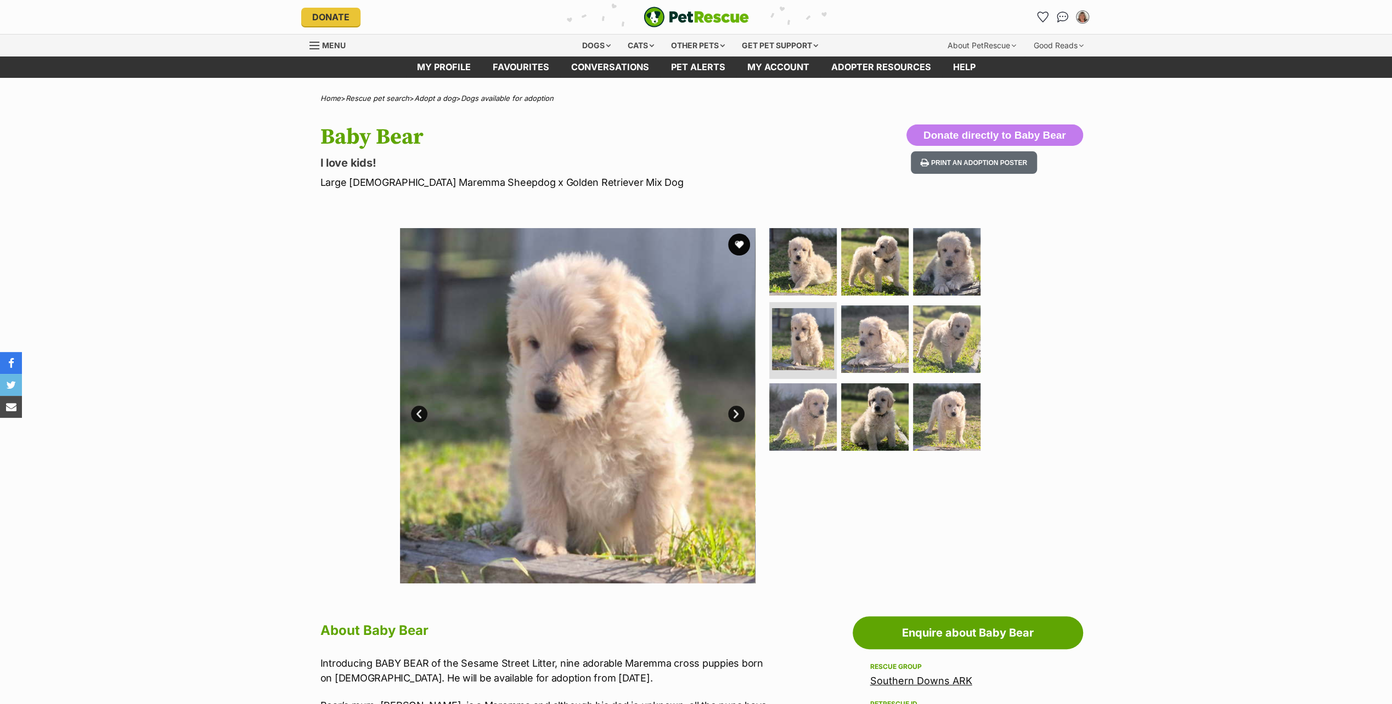
click at [734, 412] on link "Next" at bounding box center [736, 414] width 16 height 16
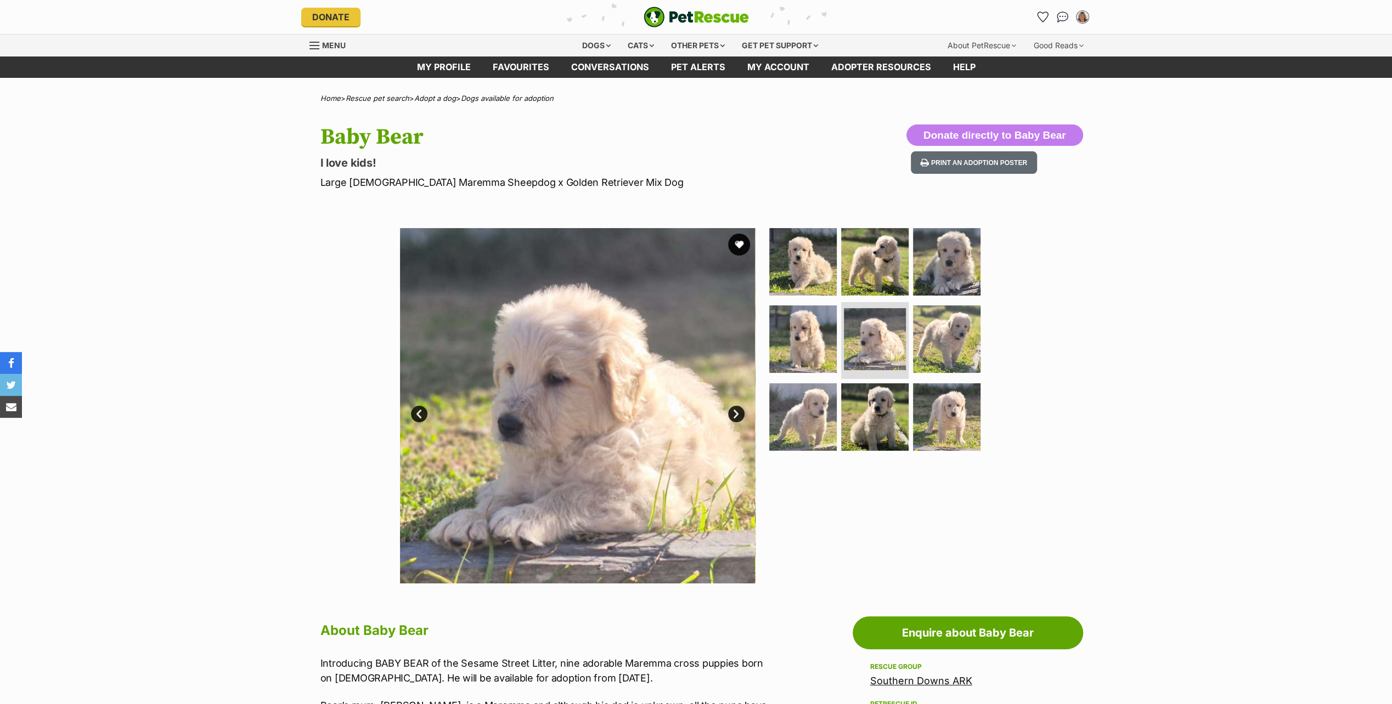
click at [734, 412] on link "Next" at bounding box center [736, 414] width 16 height 16
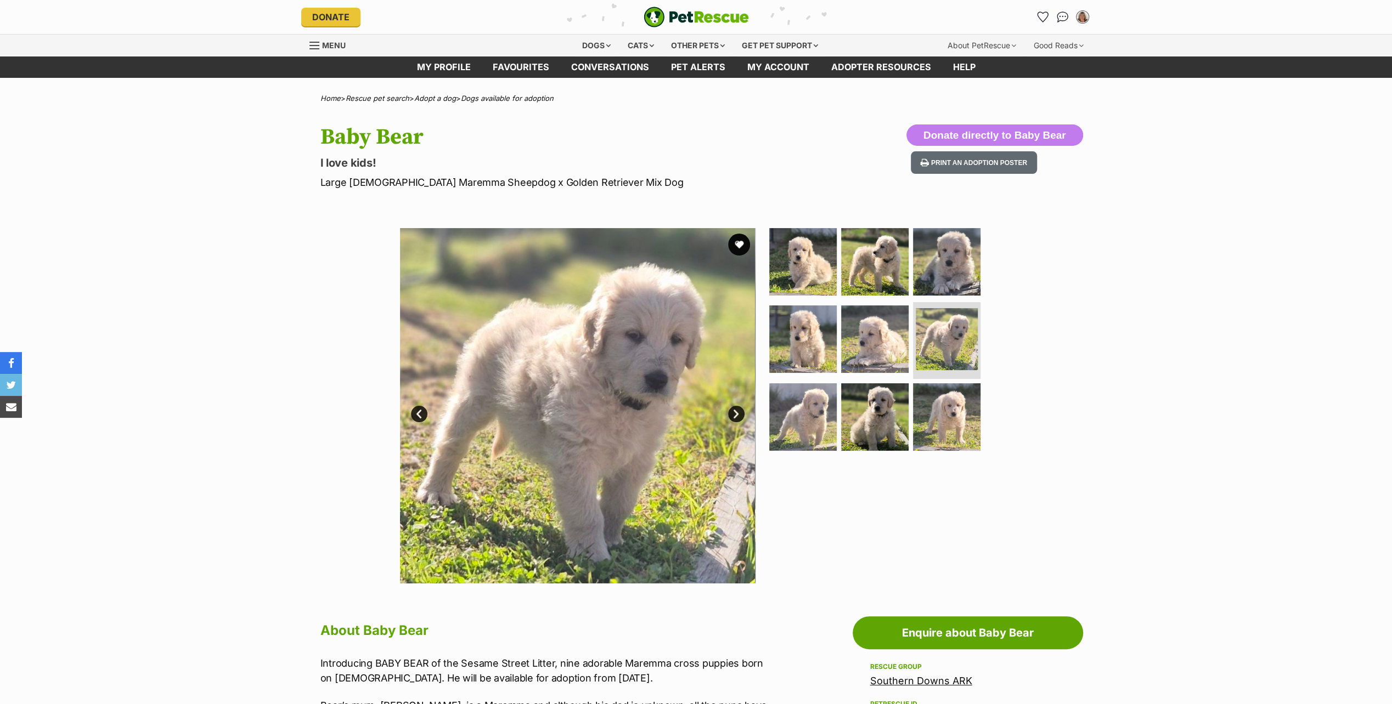
click at [734, 412] on link "Next" at bounding box center [736, 414] width 16 height 16
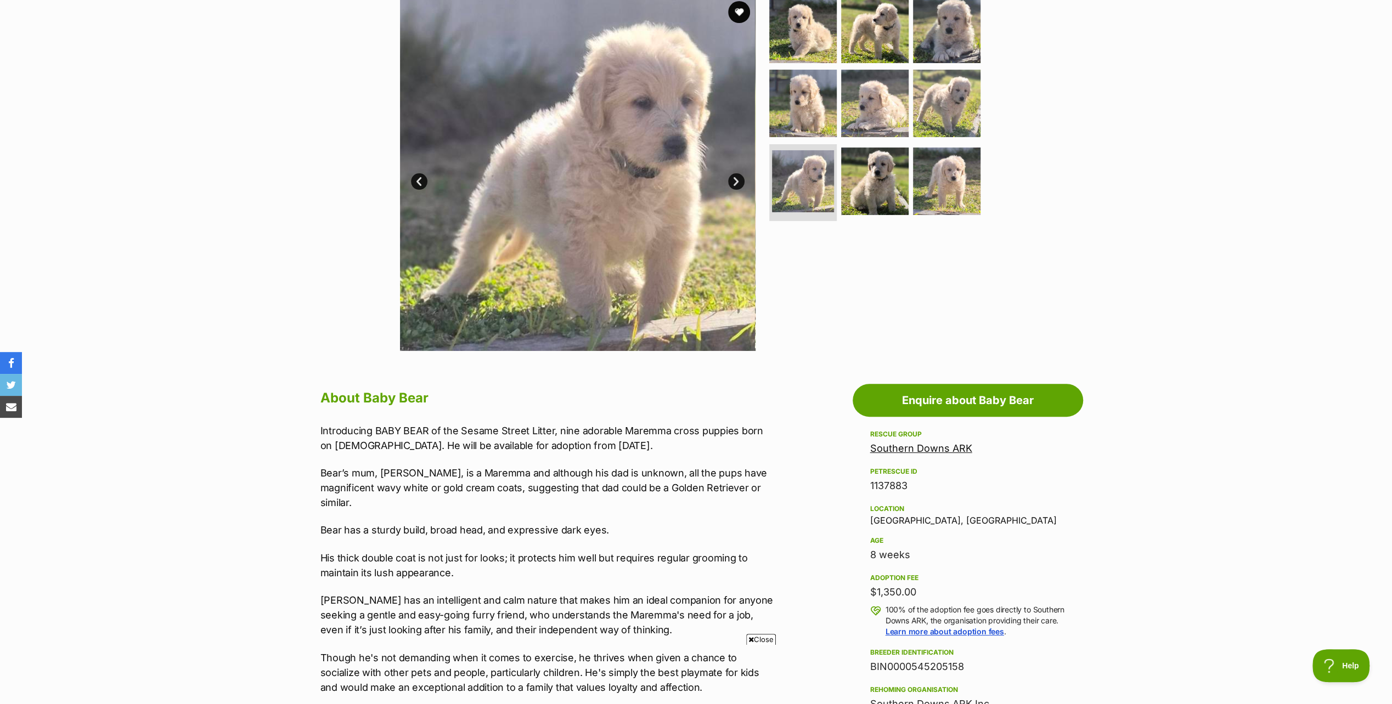
scroll to position [110, 0]
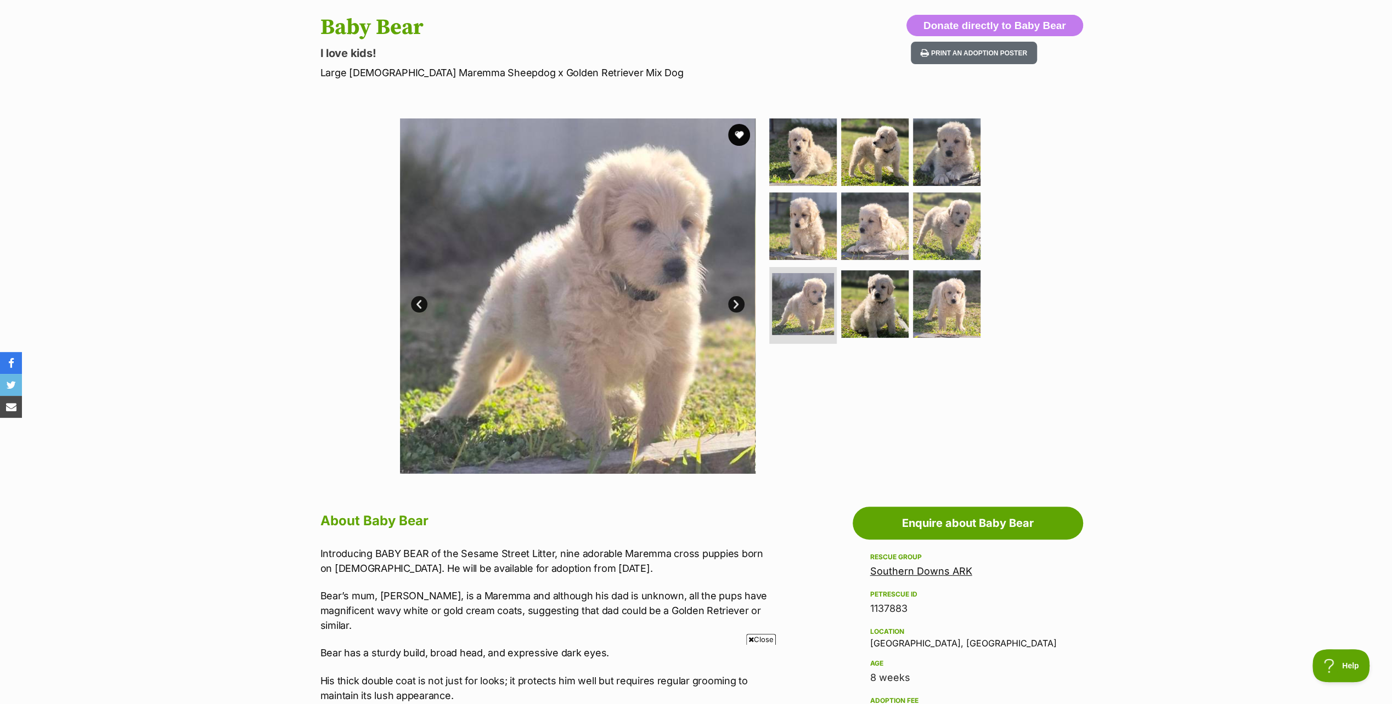
click at [733, 302] on link "Next" at bounding box center [736, 304] width 16 height 16
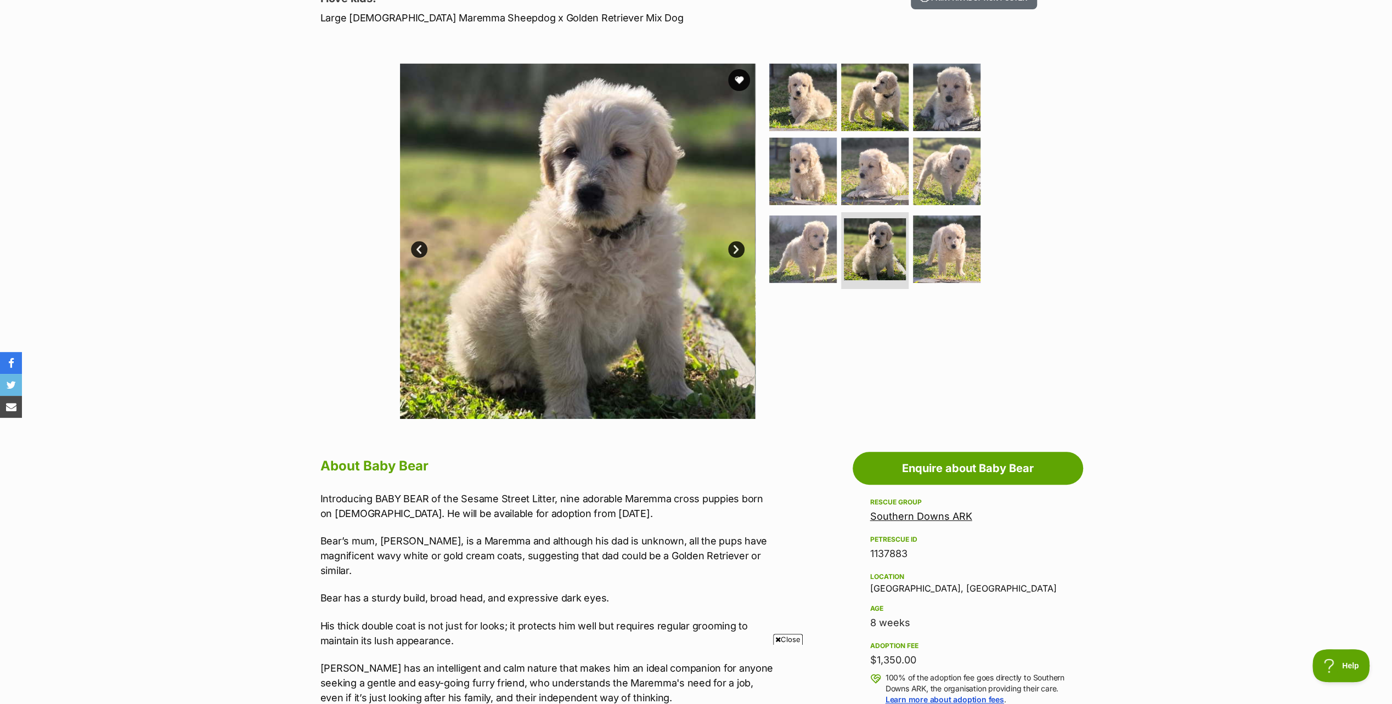
scroll to position [0, 0]
